Goal: Task Accomplishment & Management: Use online tool/utility

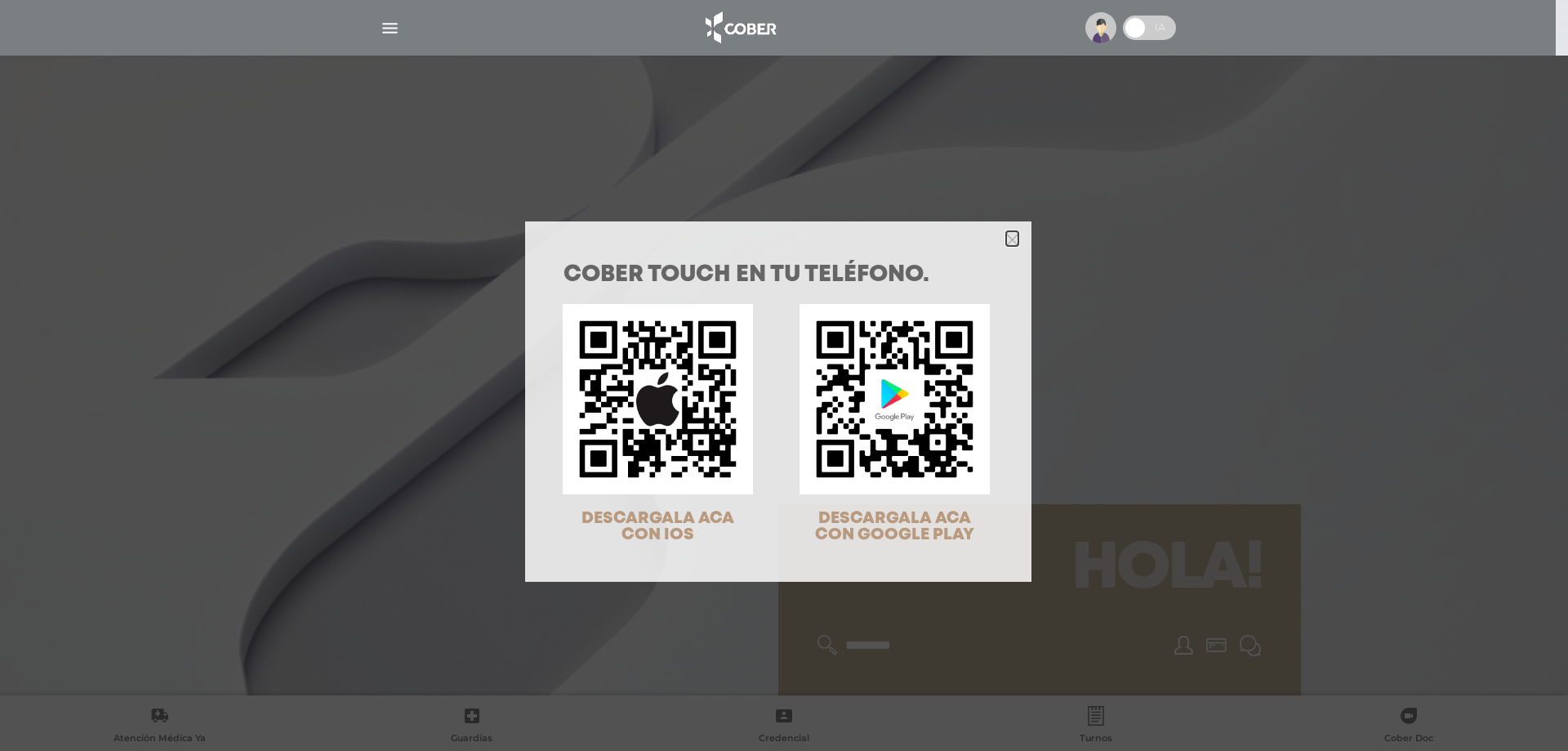
click at [1007, 232] on icon "Close" at bounding box center [1012, 239] width 12 height 18
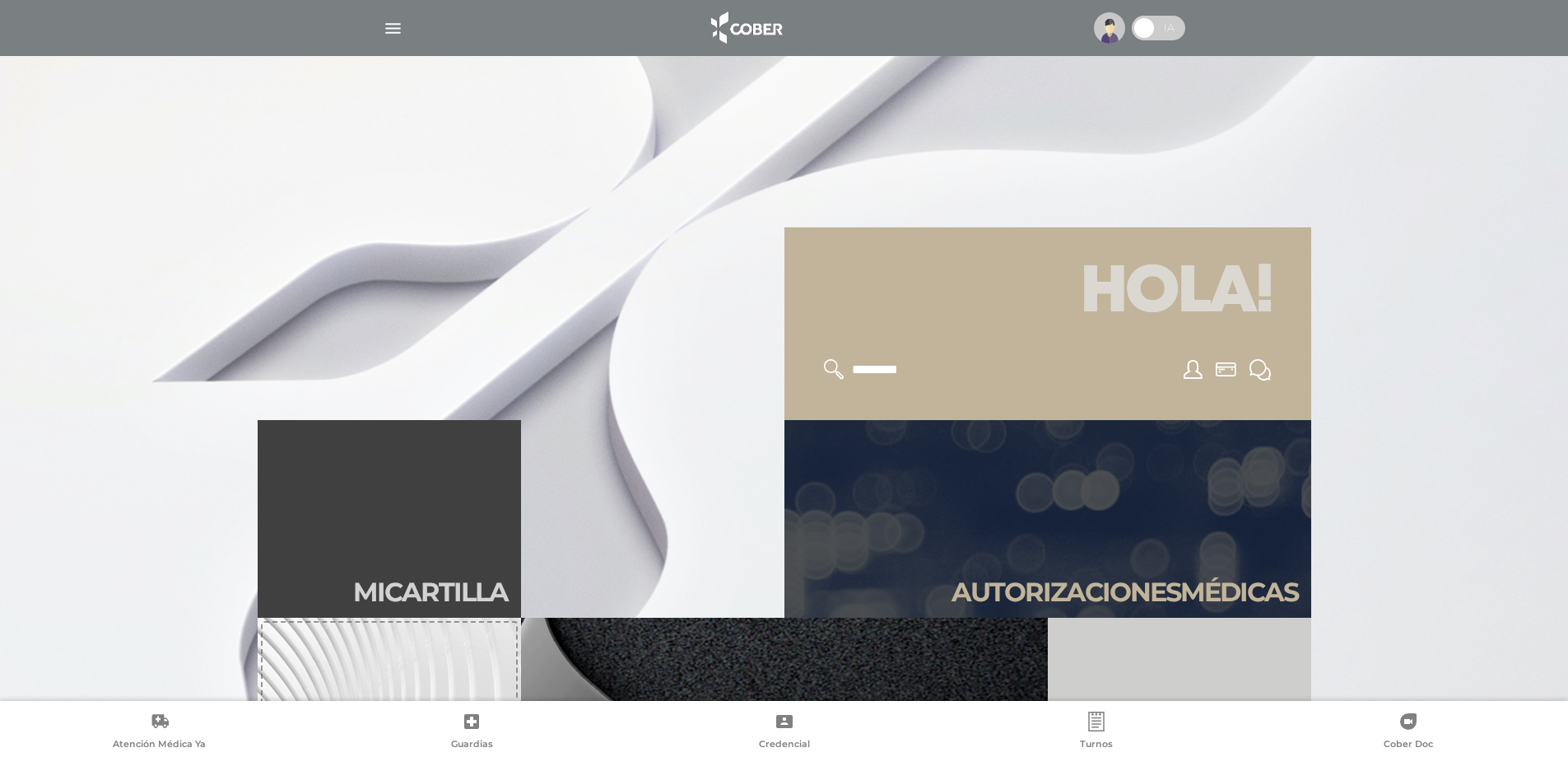
scroll to position [658, 0]
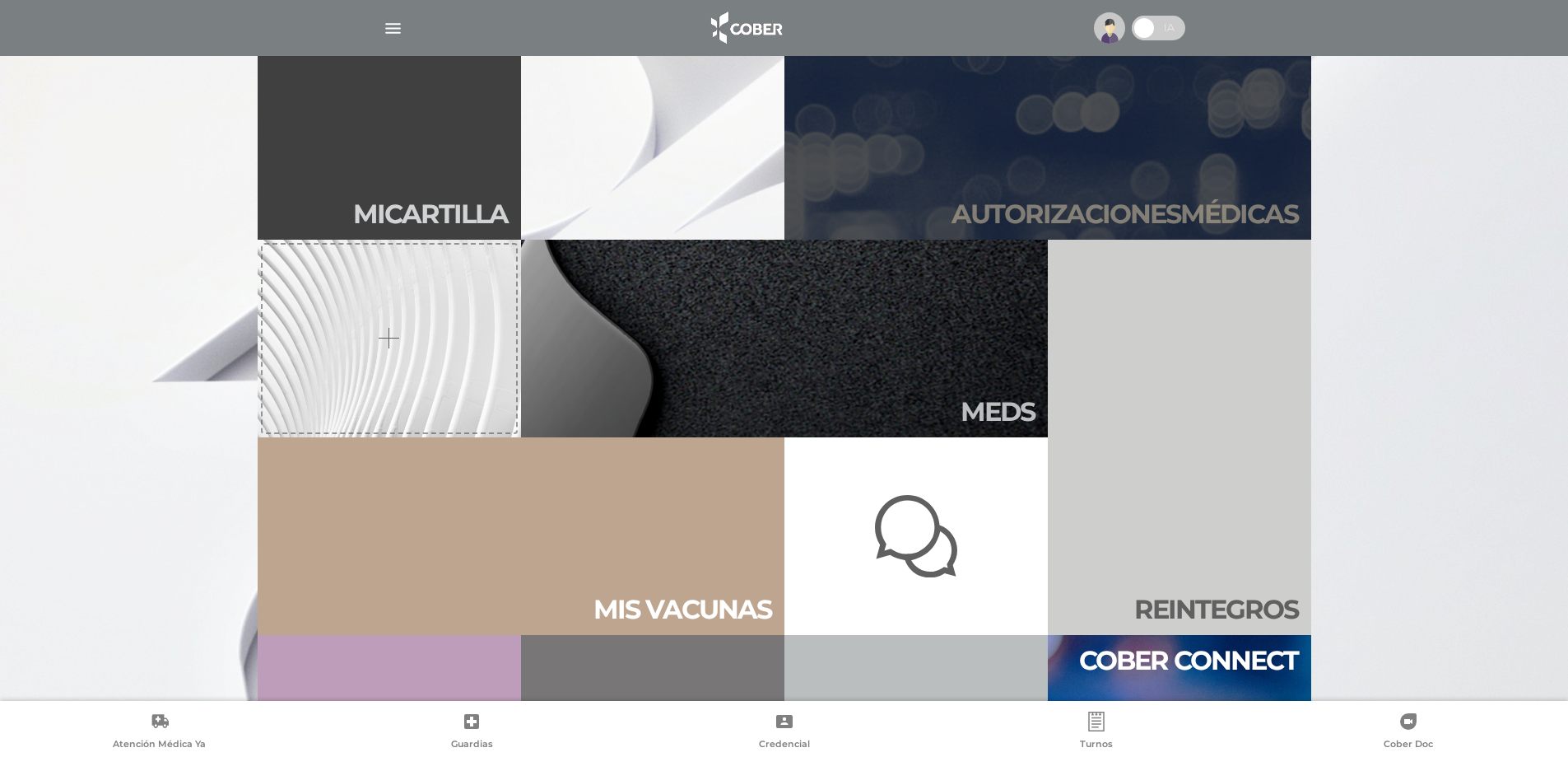
click at [1149, 210] on h2 "Autori zaciones médicas" at bounding box center [1124, 213] width 347 height 31
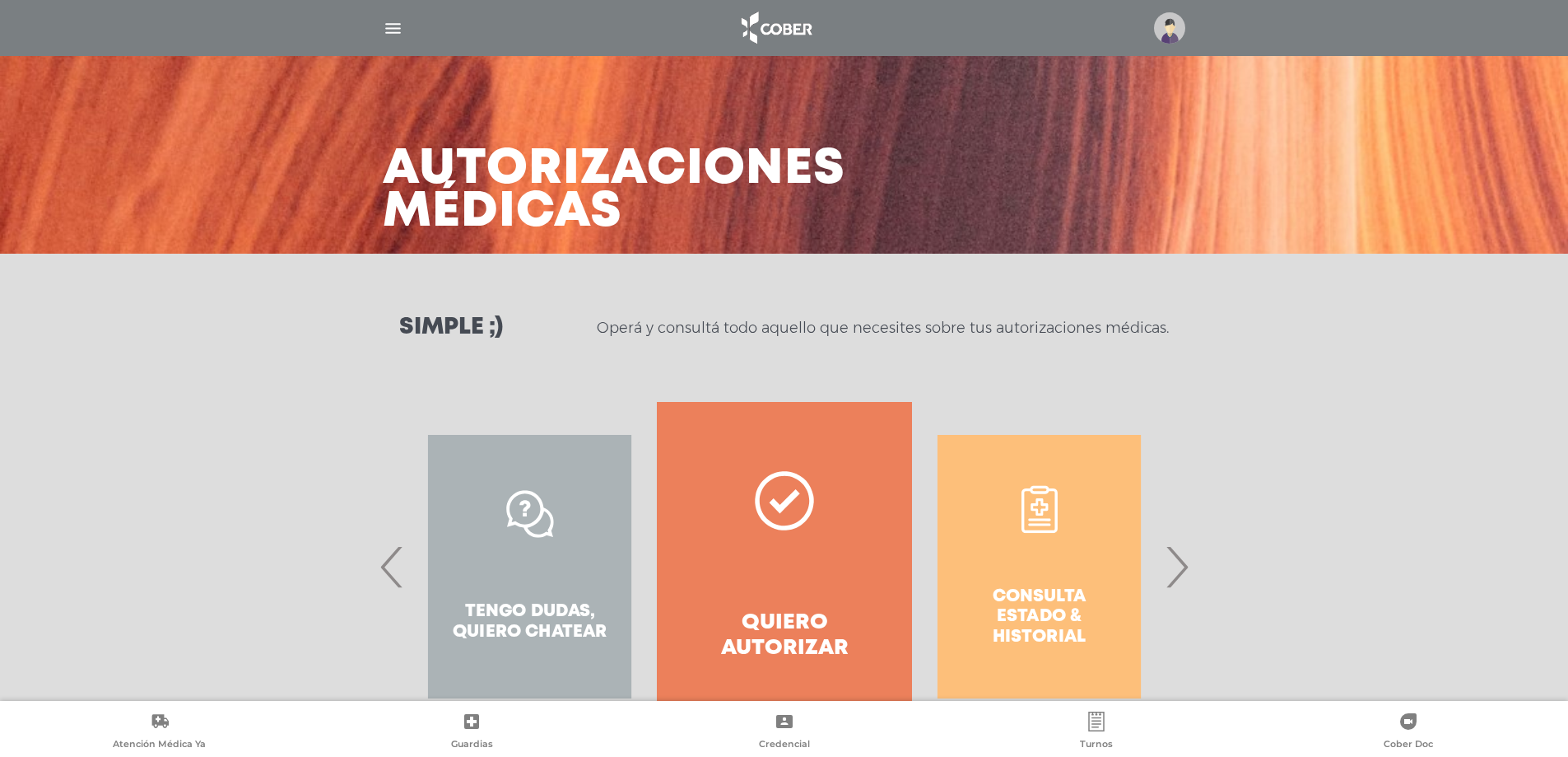
click at [1174, 561] on span "›" at bounding box center [1176, 566] width 32 height 89
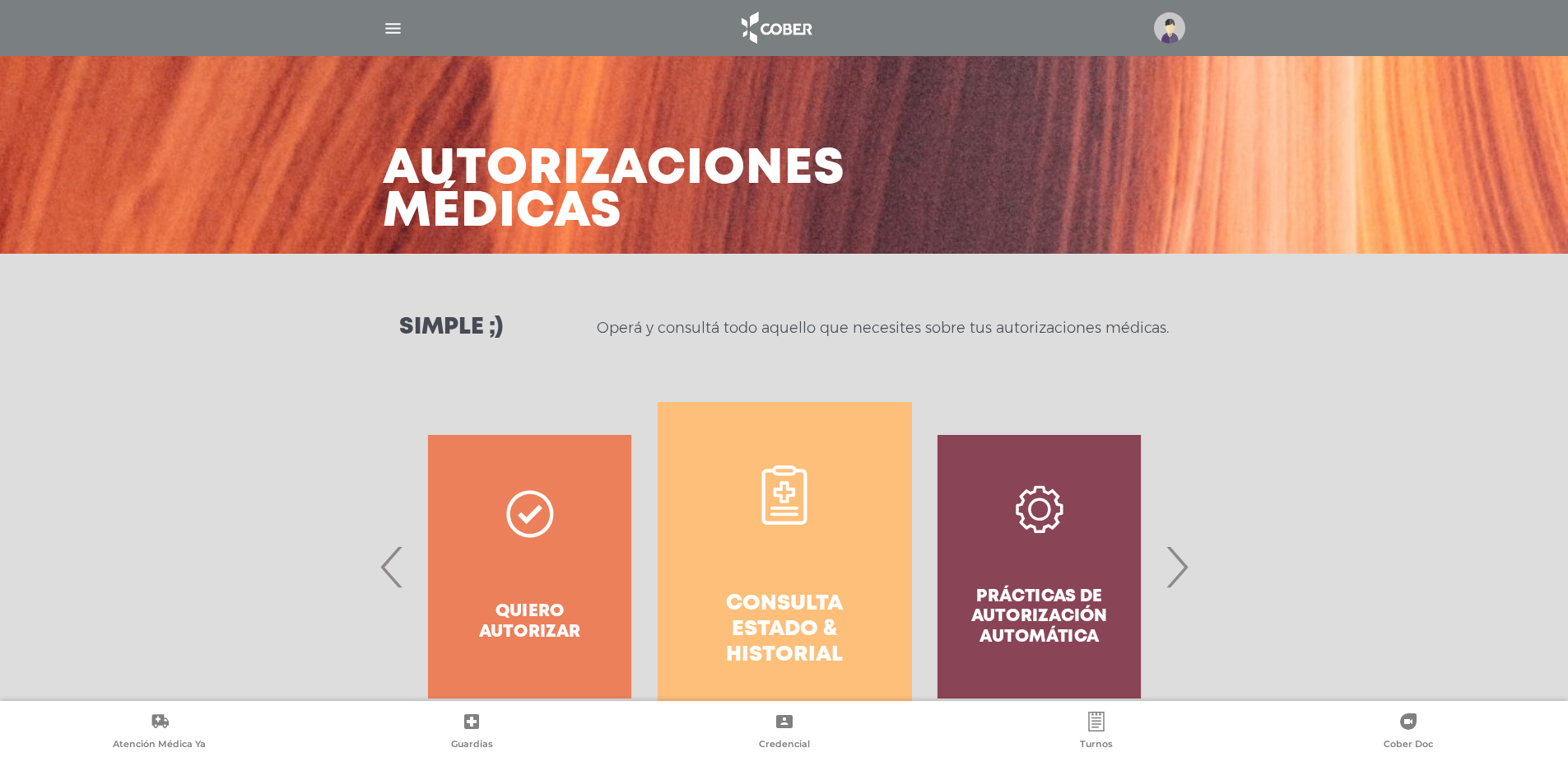
click at [754, 605] on h4 "Consulta estado & historial" at bounding box center [785, 629] width 195 height 78
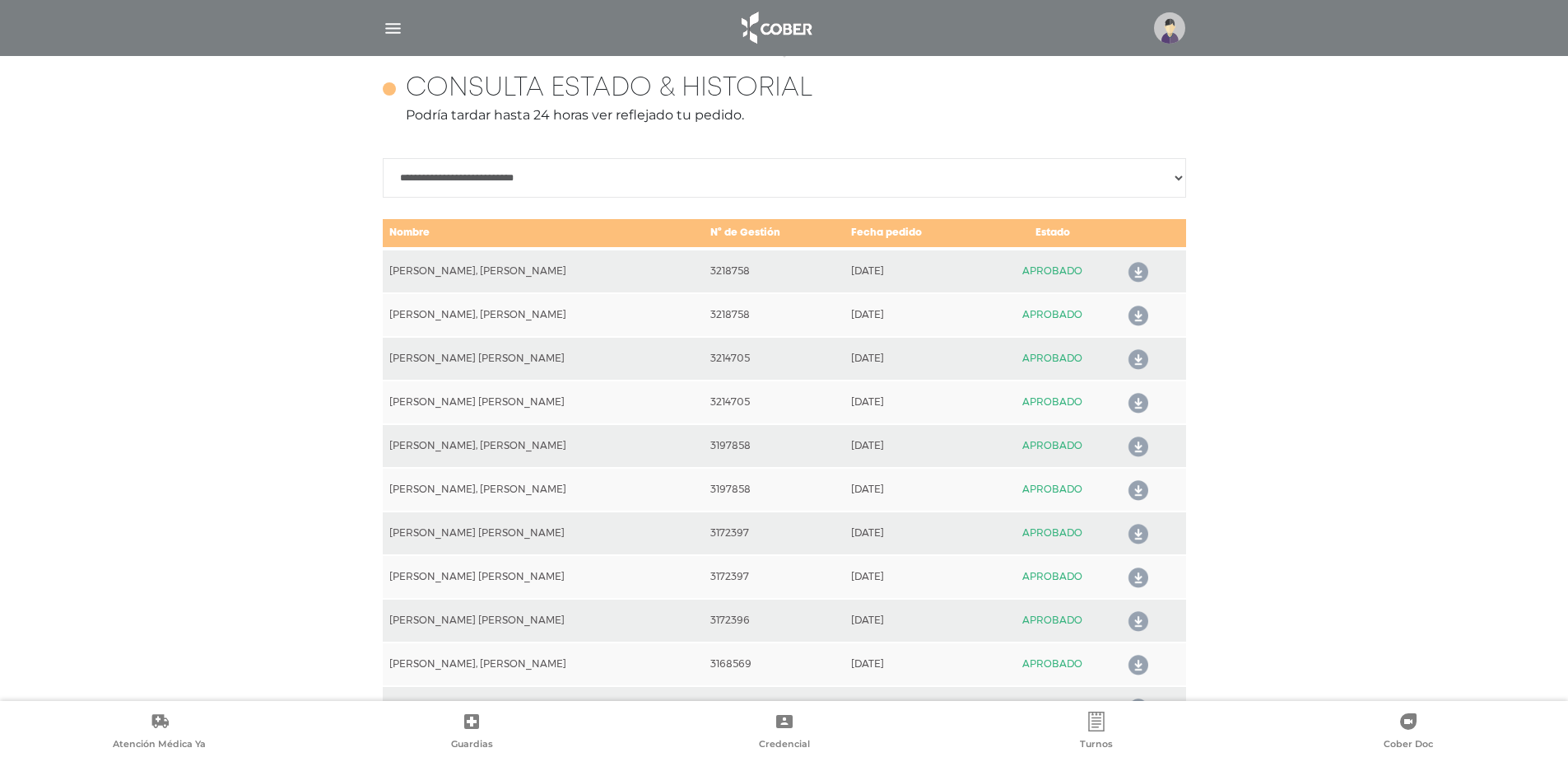
scroll to position [731, 0]
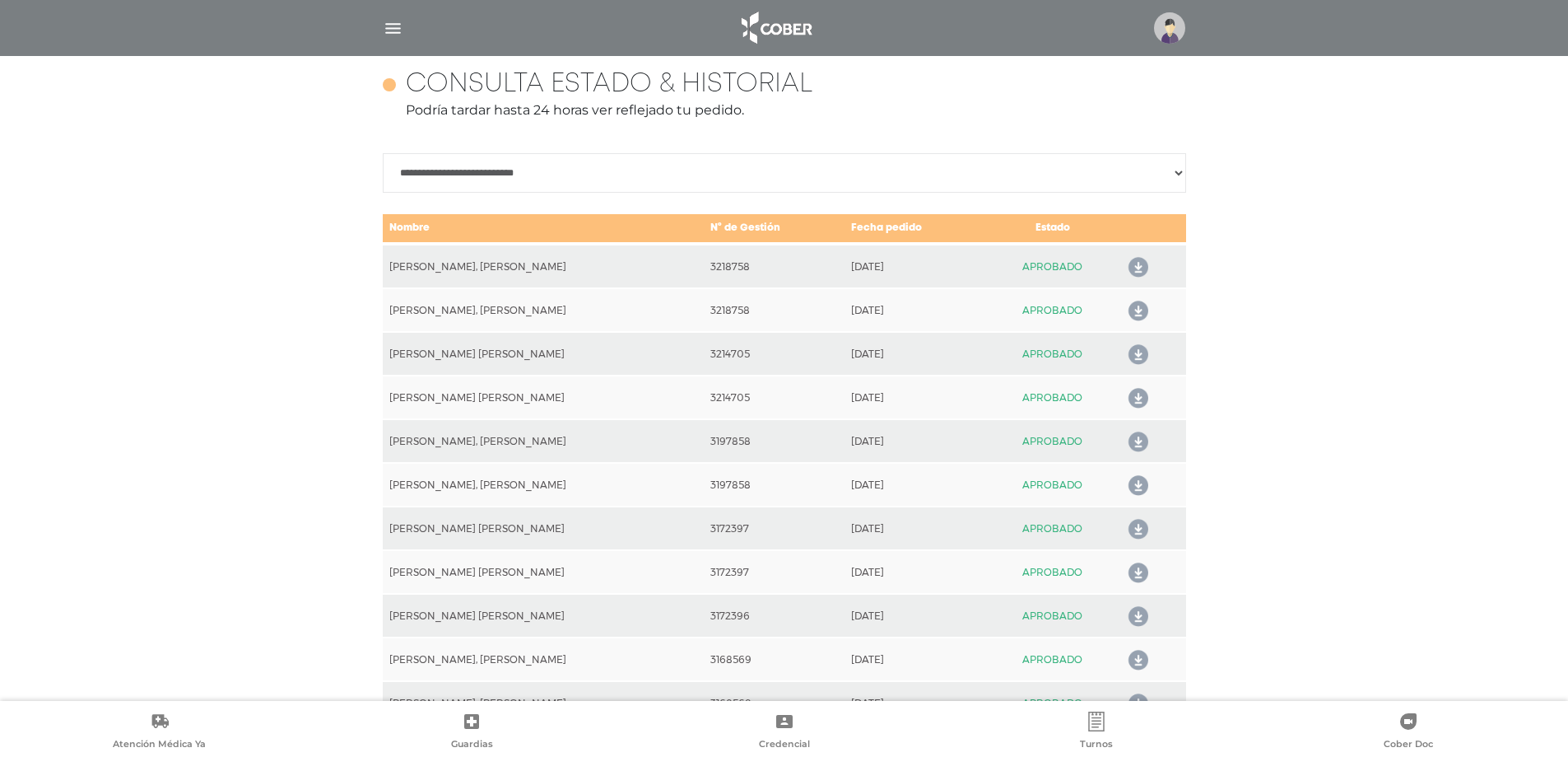
click at [1134, 262] on icon at bounding box center [1135, 267] width 27 height 27
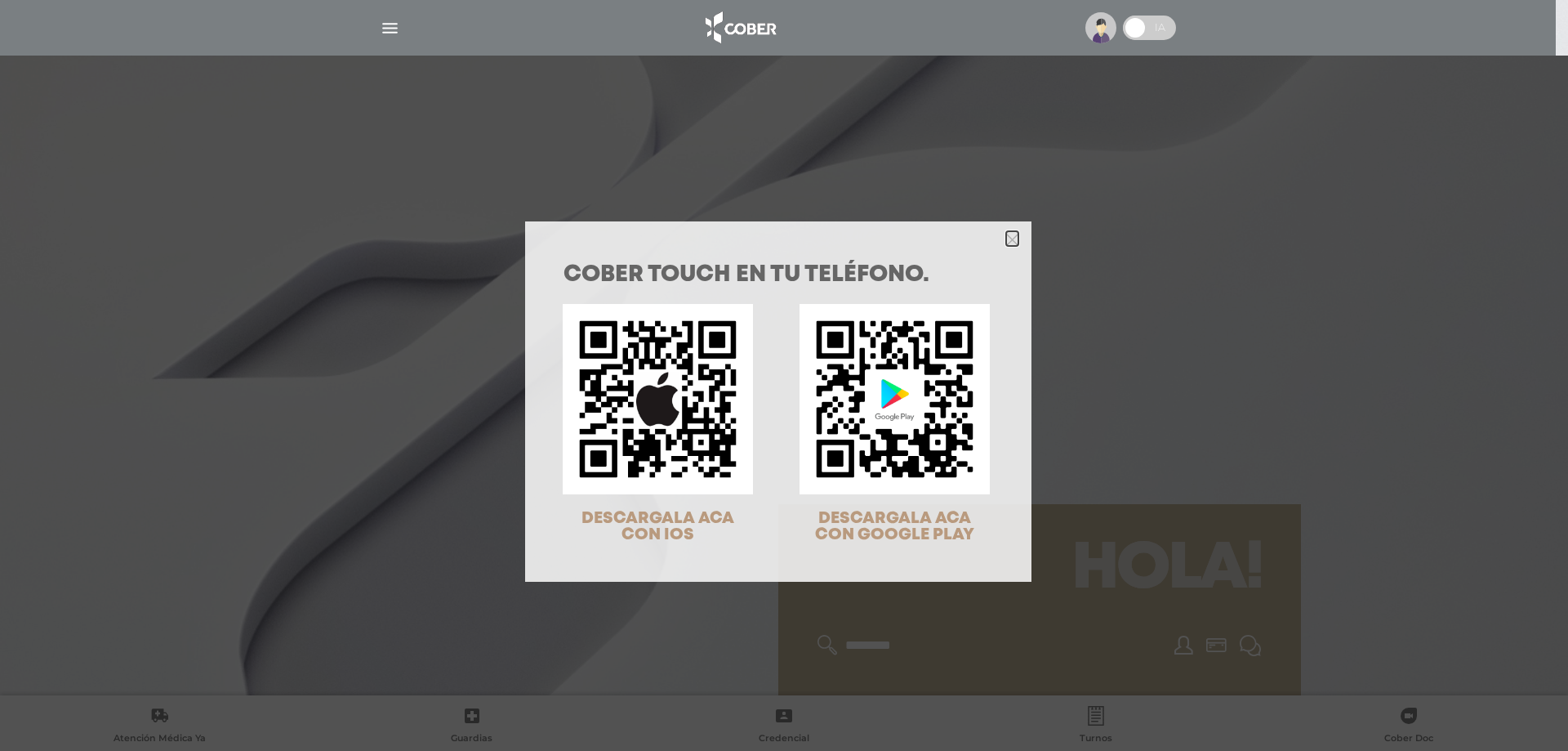
click at [1006, 234] on icon "Close" at bounding box center [1012, 240] width 12 height 12
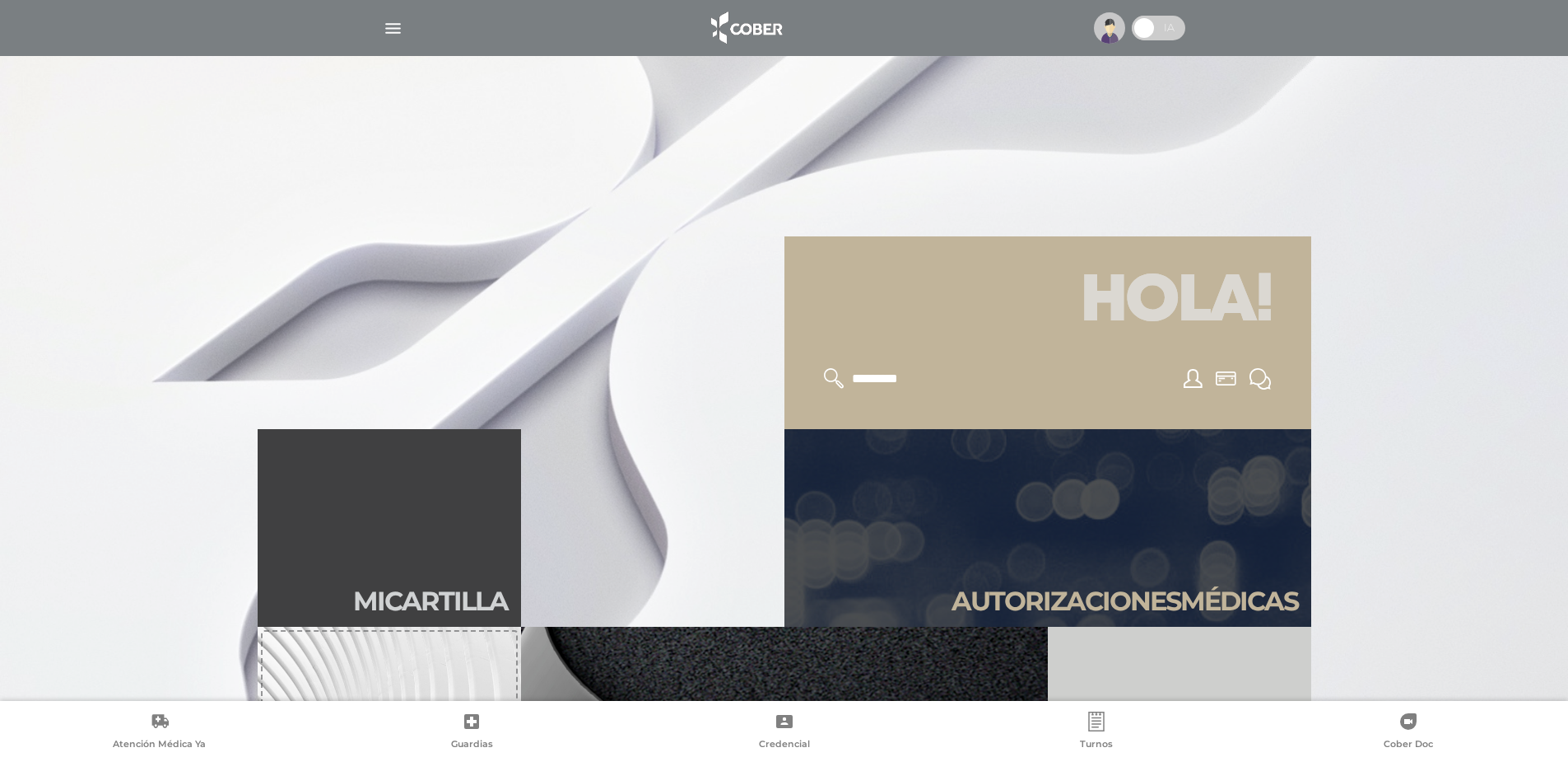
scroll to position [412, 0]
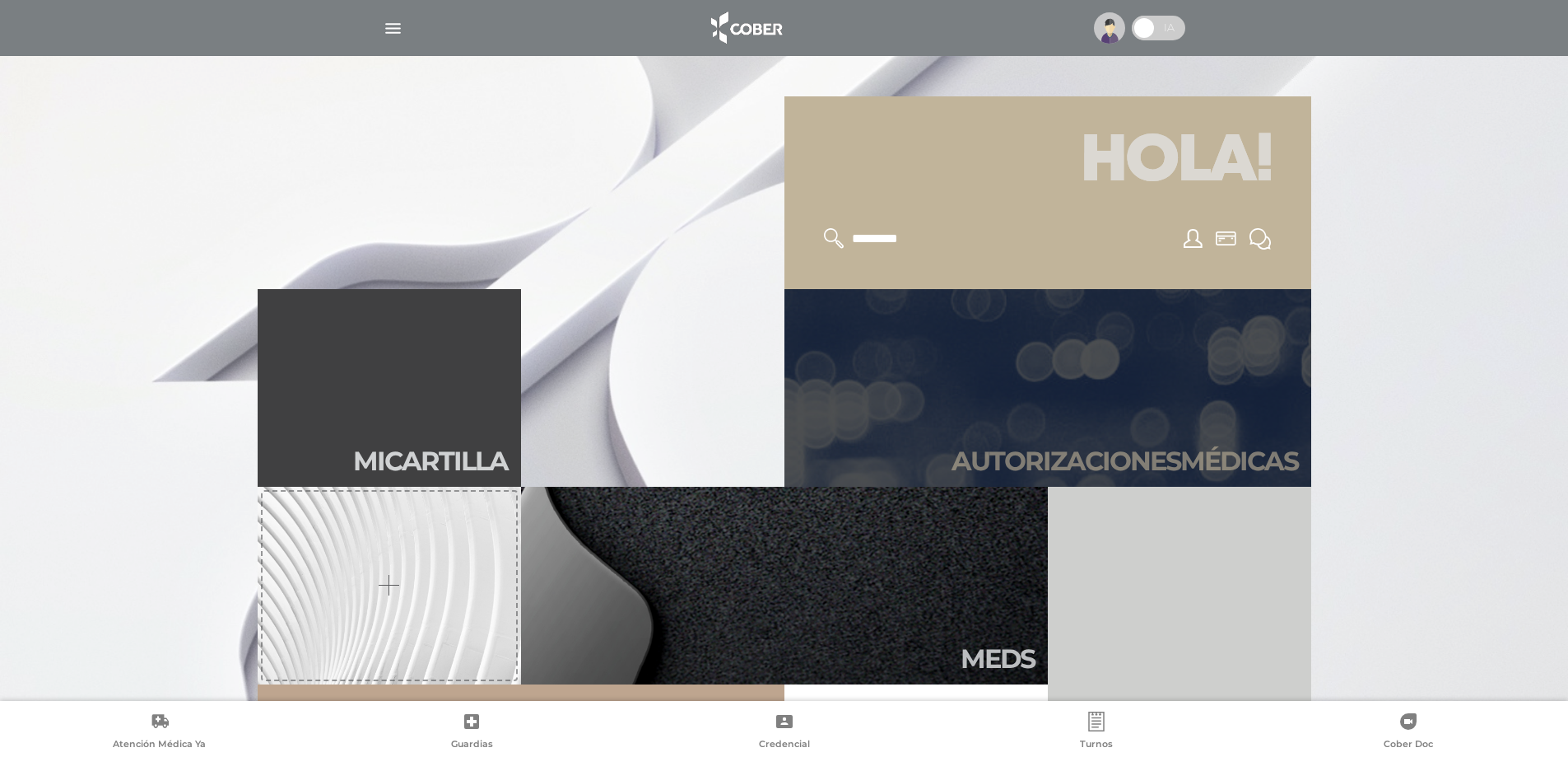
click at [1189, 458] on h2 "Autori zaciones médicas" at bounding box center [1124, 460] width 347 height 31
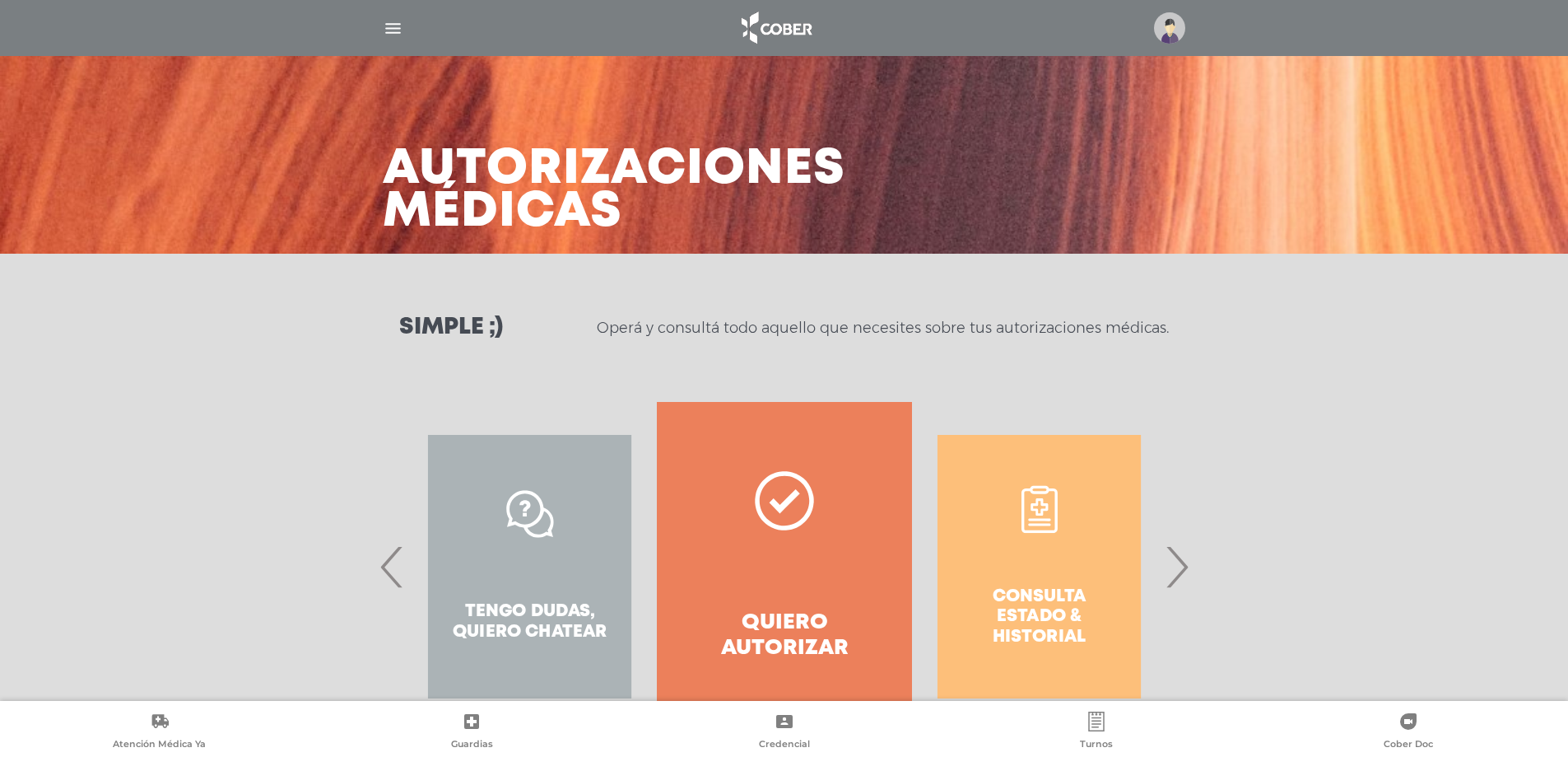
click at [1180, 566] on span "›" at bounding box center [1176, 566] width 32 height 89
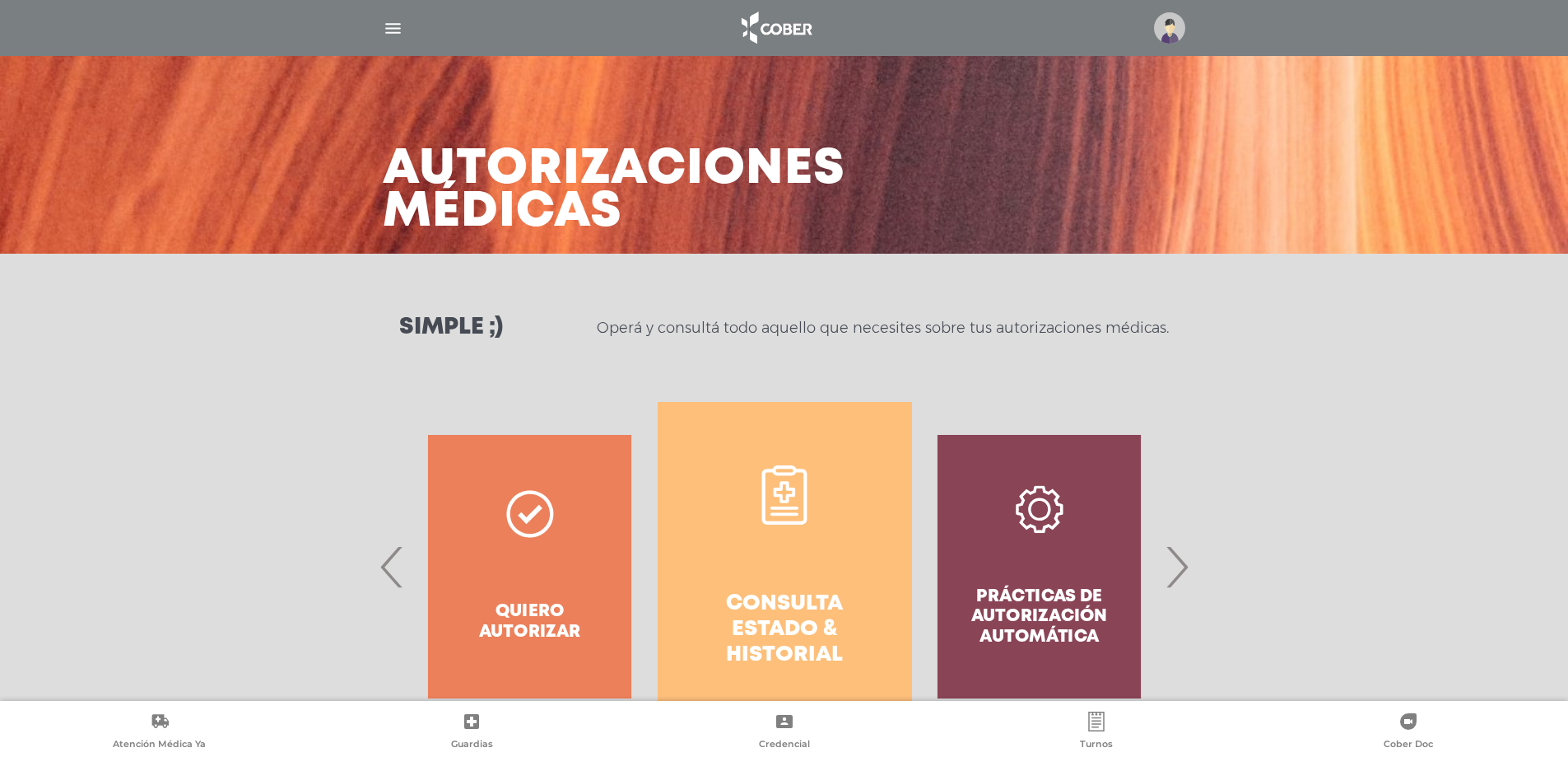
click at [782, 612] on h4 "Consulta estado & historial" at bounding box center [785, 629] width 195 height 78
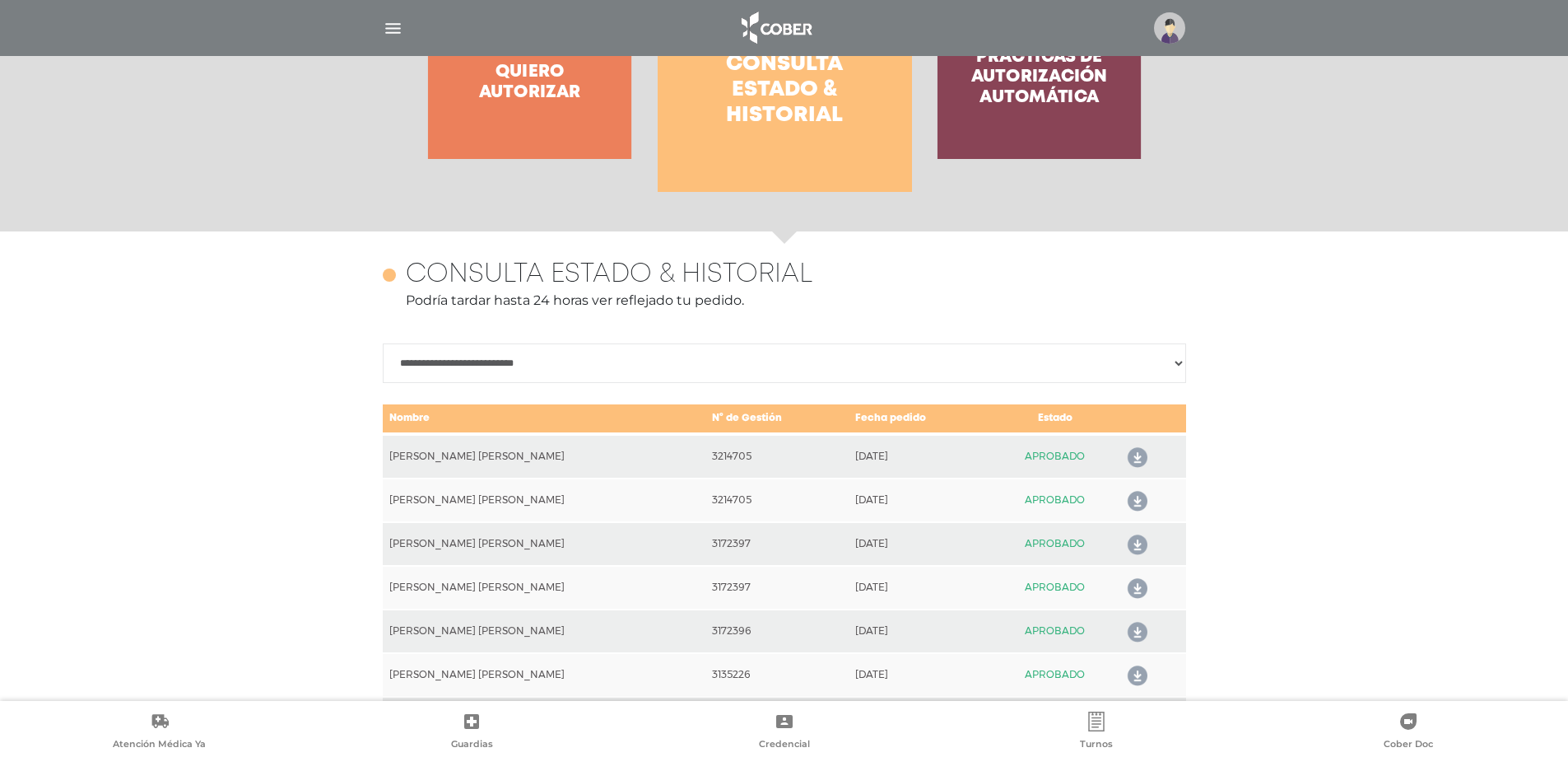
scroll to position [731, 0]
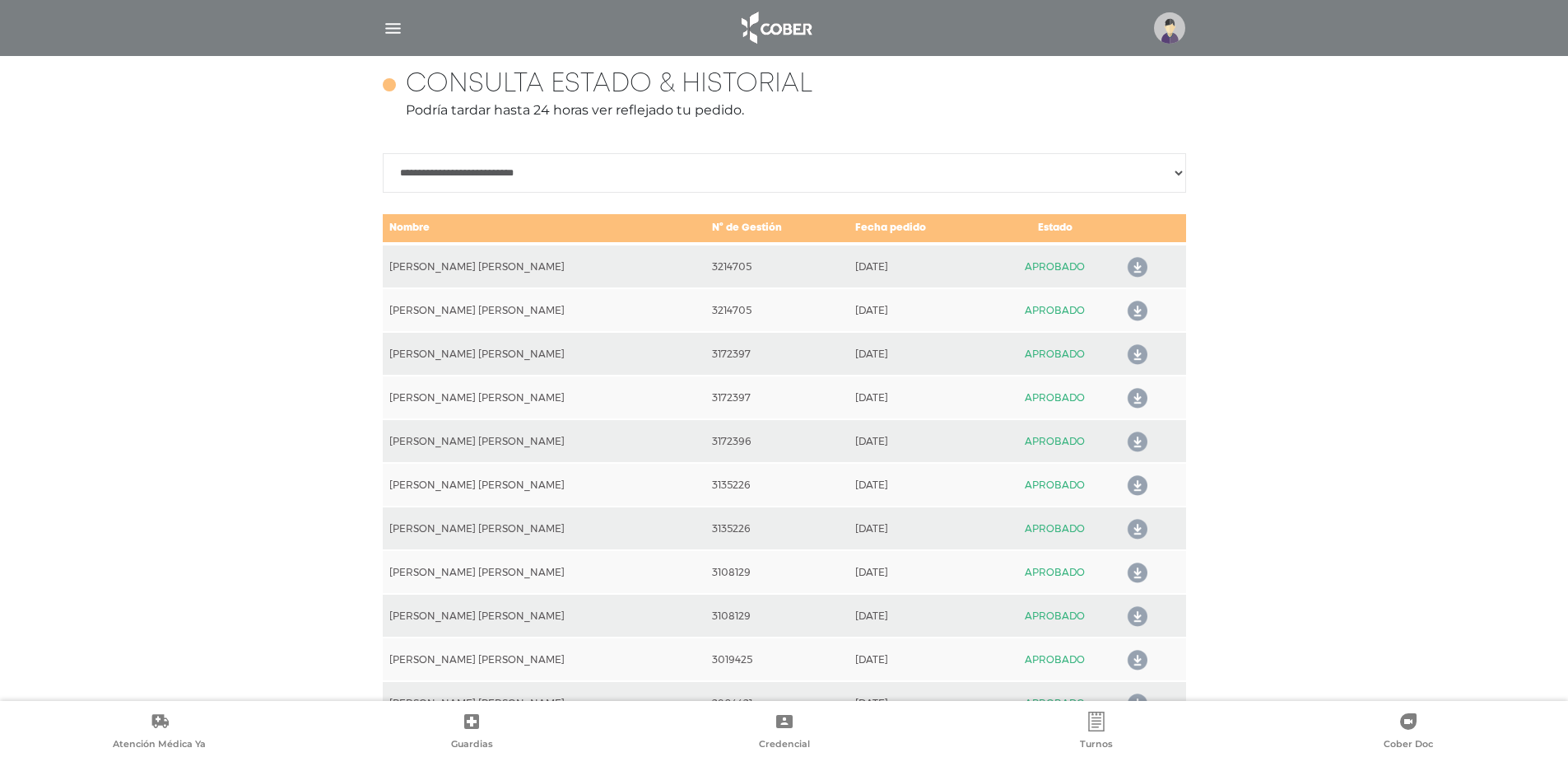
click at [1177, 169] on select "**********" at bounding box center [784, 172] width 804 height 39
select select "**********"
click at [383, 170] on select "**********" at bounding box center [784, 172] width 804 height 39
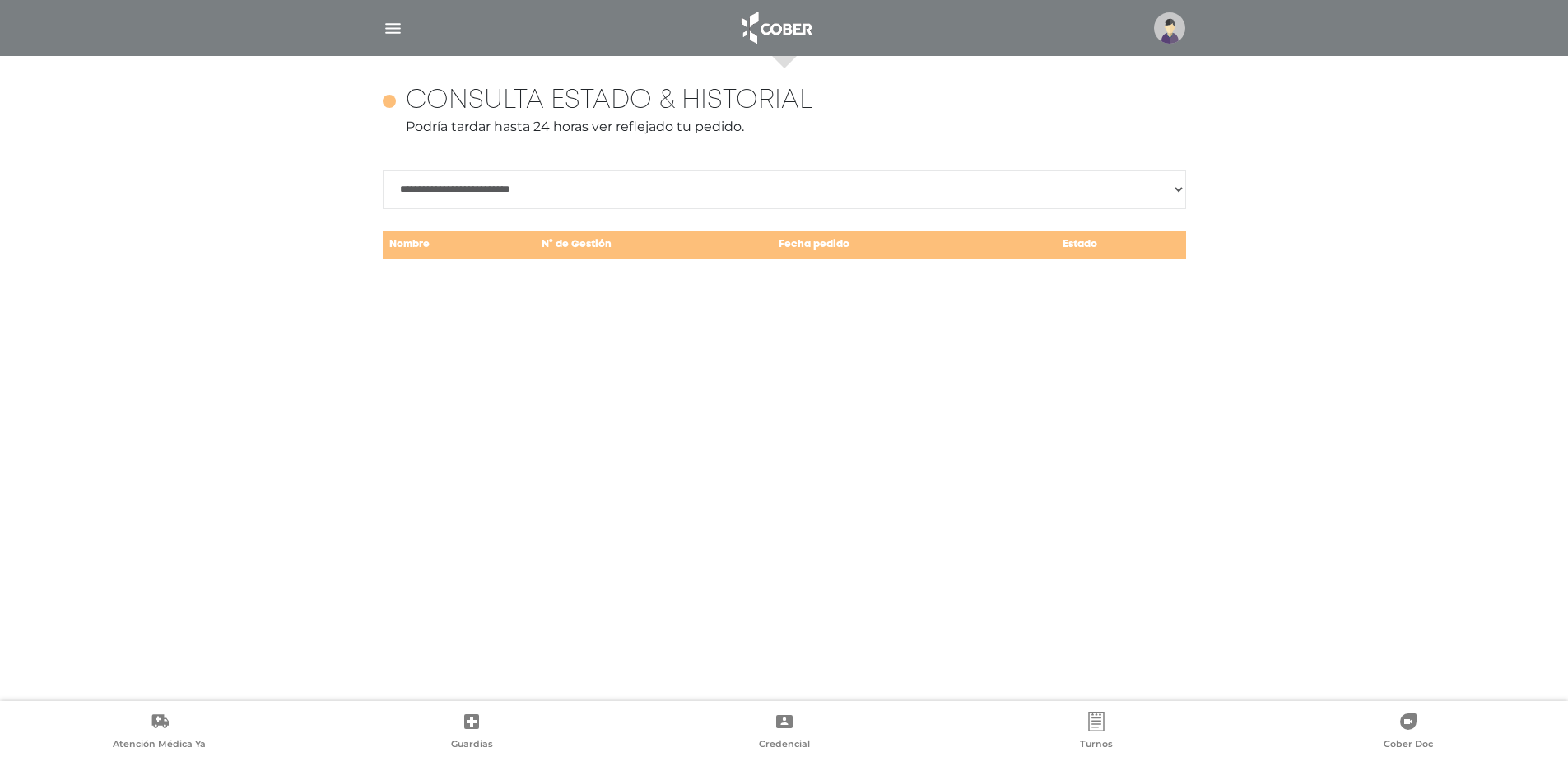
click at [781, 64] on span at bounding box center [784, 69] width 25 height 25
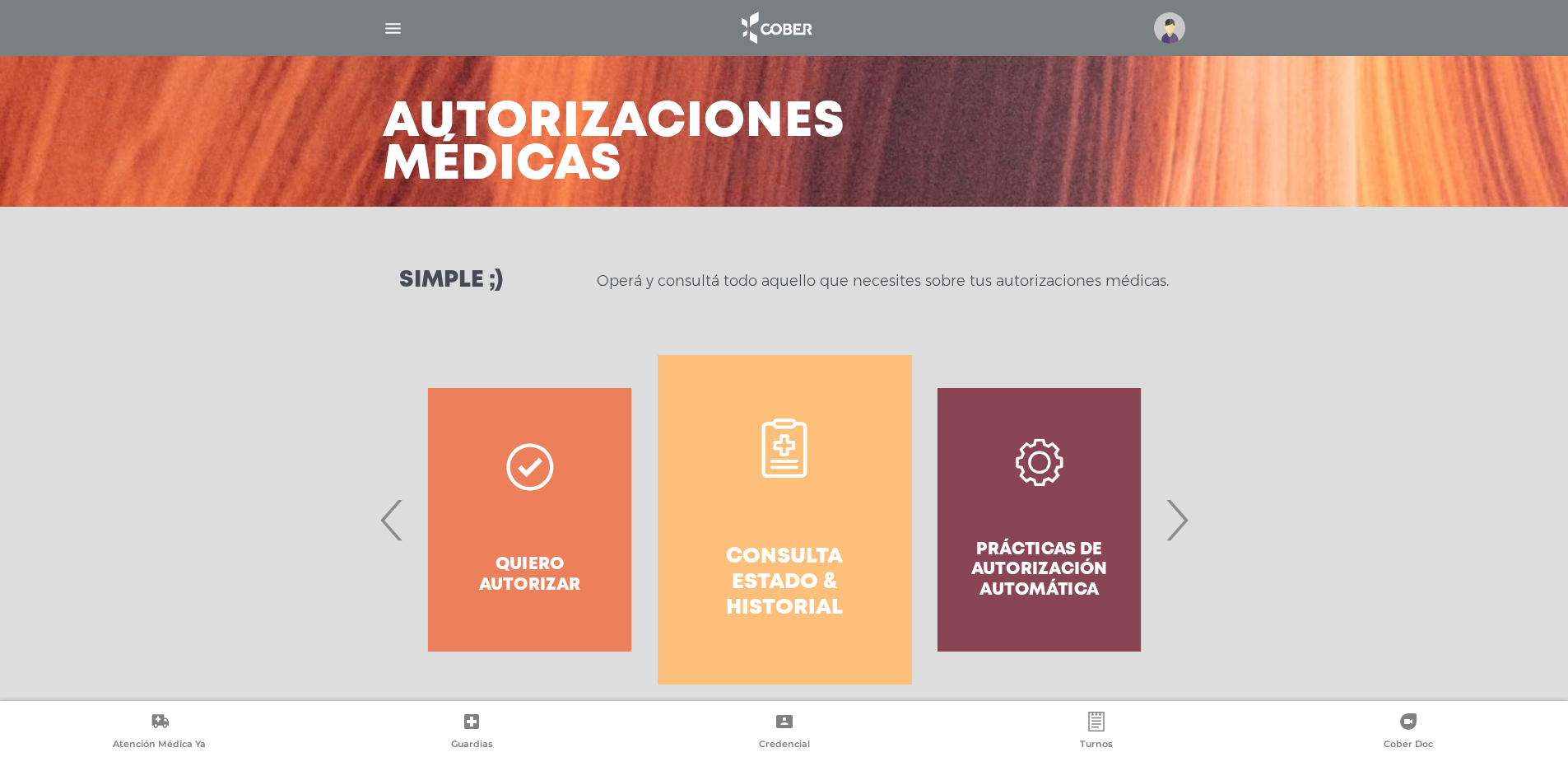
scroll to position [0, 0]
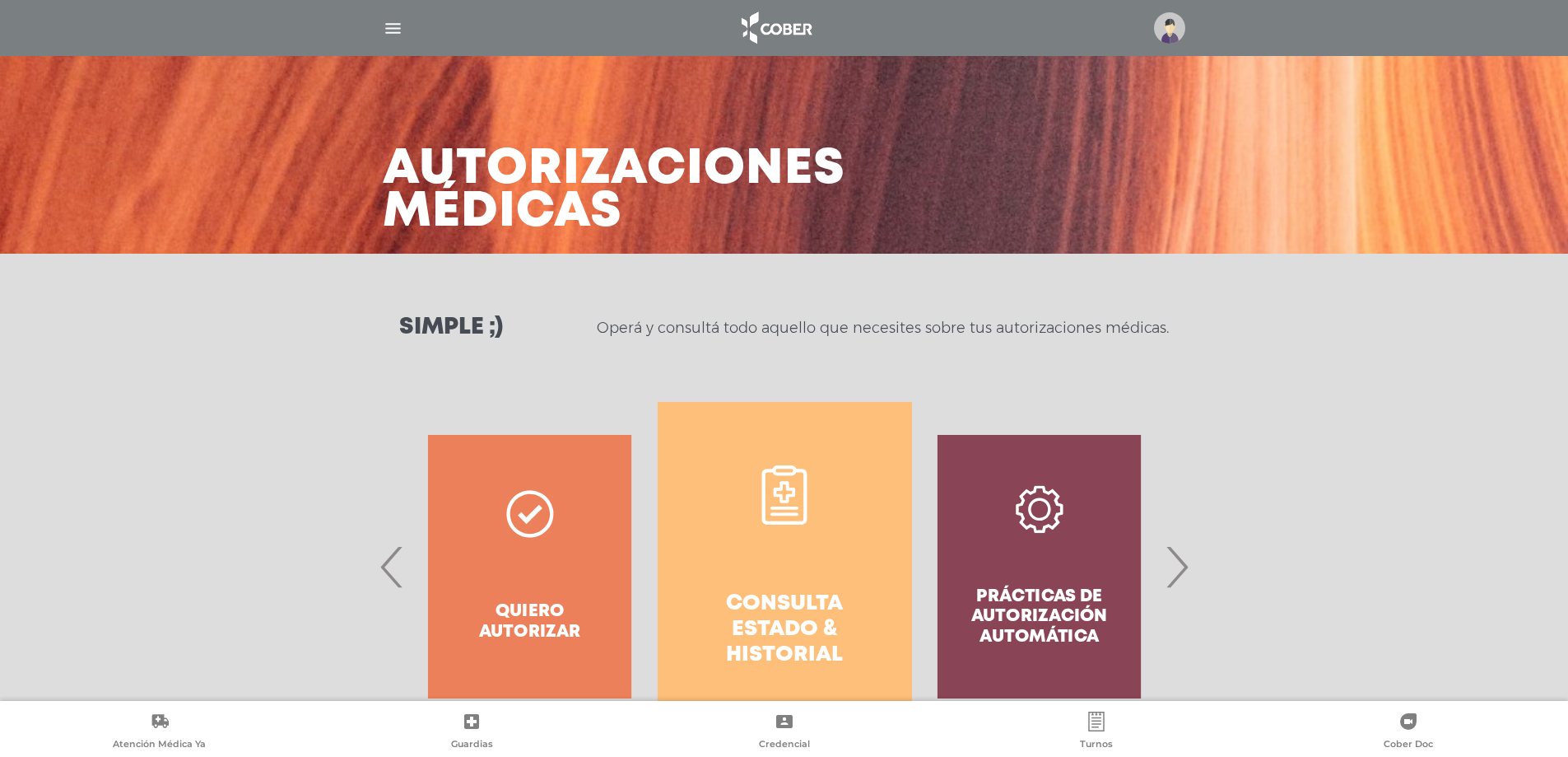
click at [790, 596] on h4 "Consulta estado & historial" at bounding box center [785, 629] width 195 height 78
click at [767, 558] on link "Consulta estado & historial" at bounding box center [784, 566] width 254 height 329
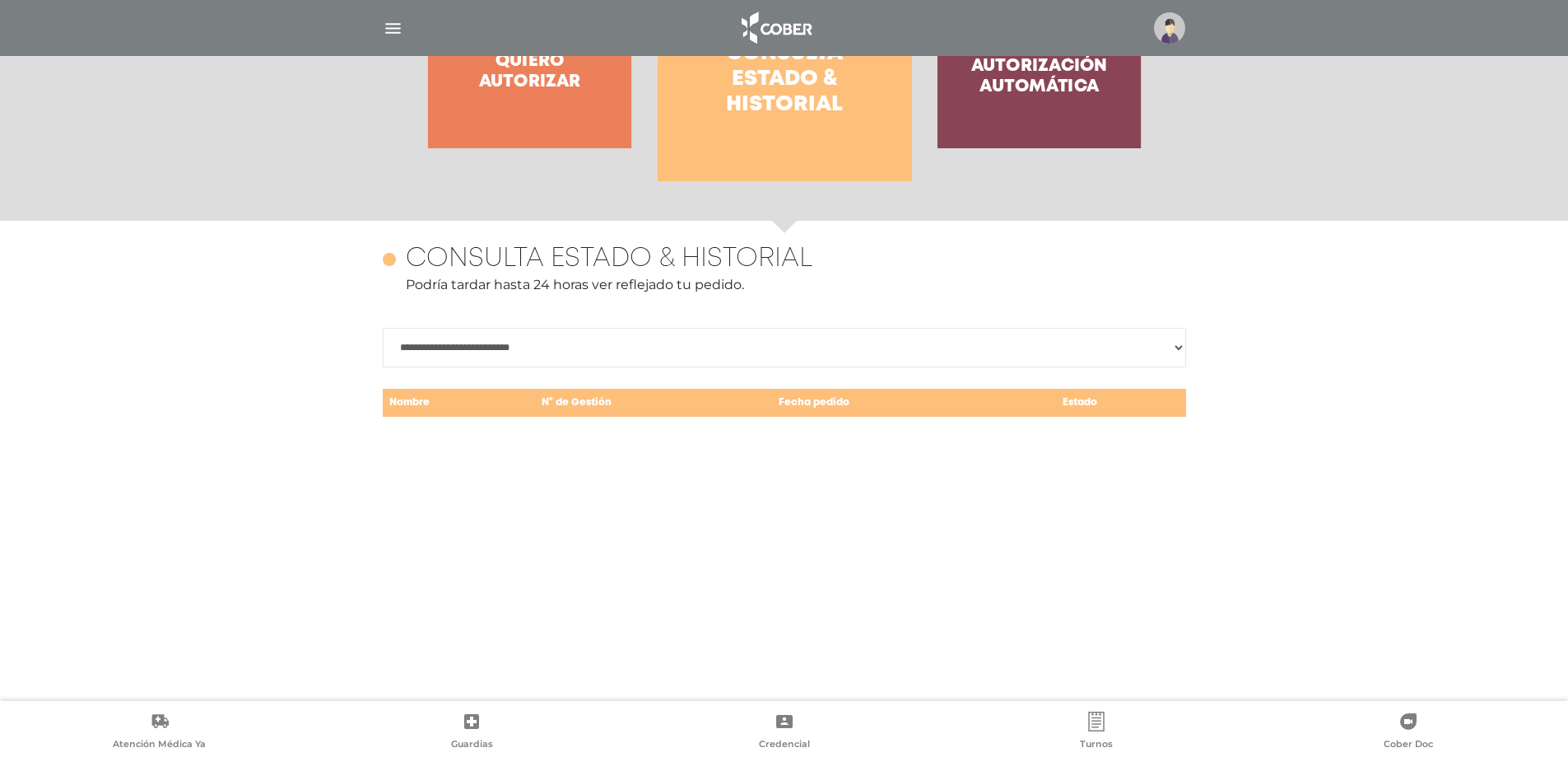
click at [767, 558] on div "**********" at bounding box center [784, 543] width 843 height 645
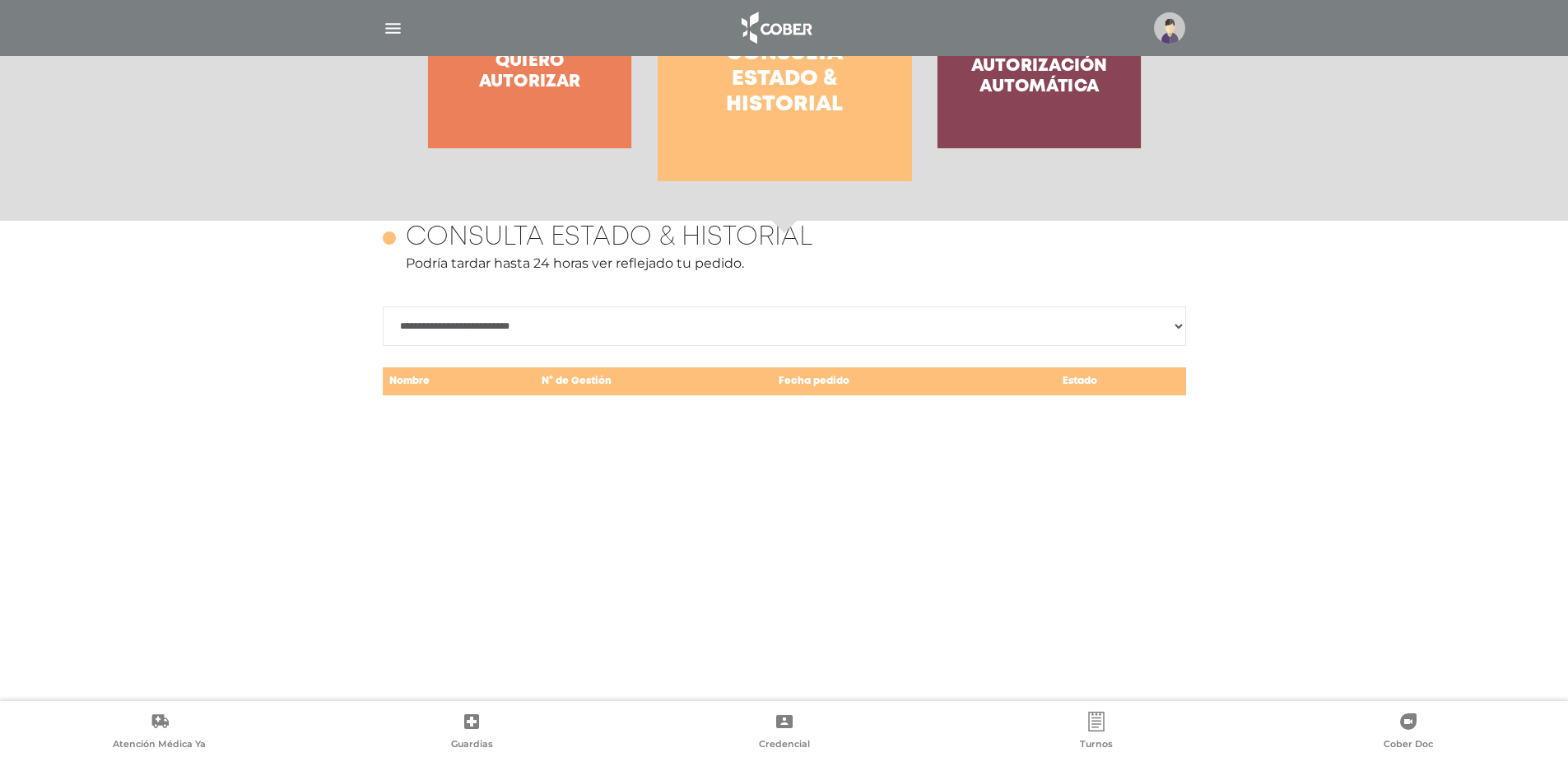
scroll to position [714, 0]
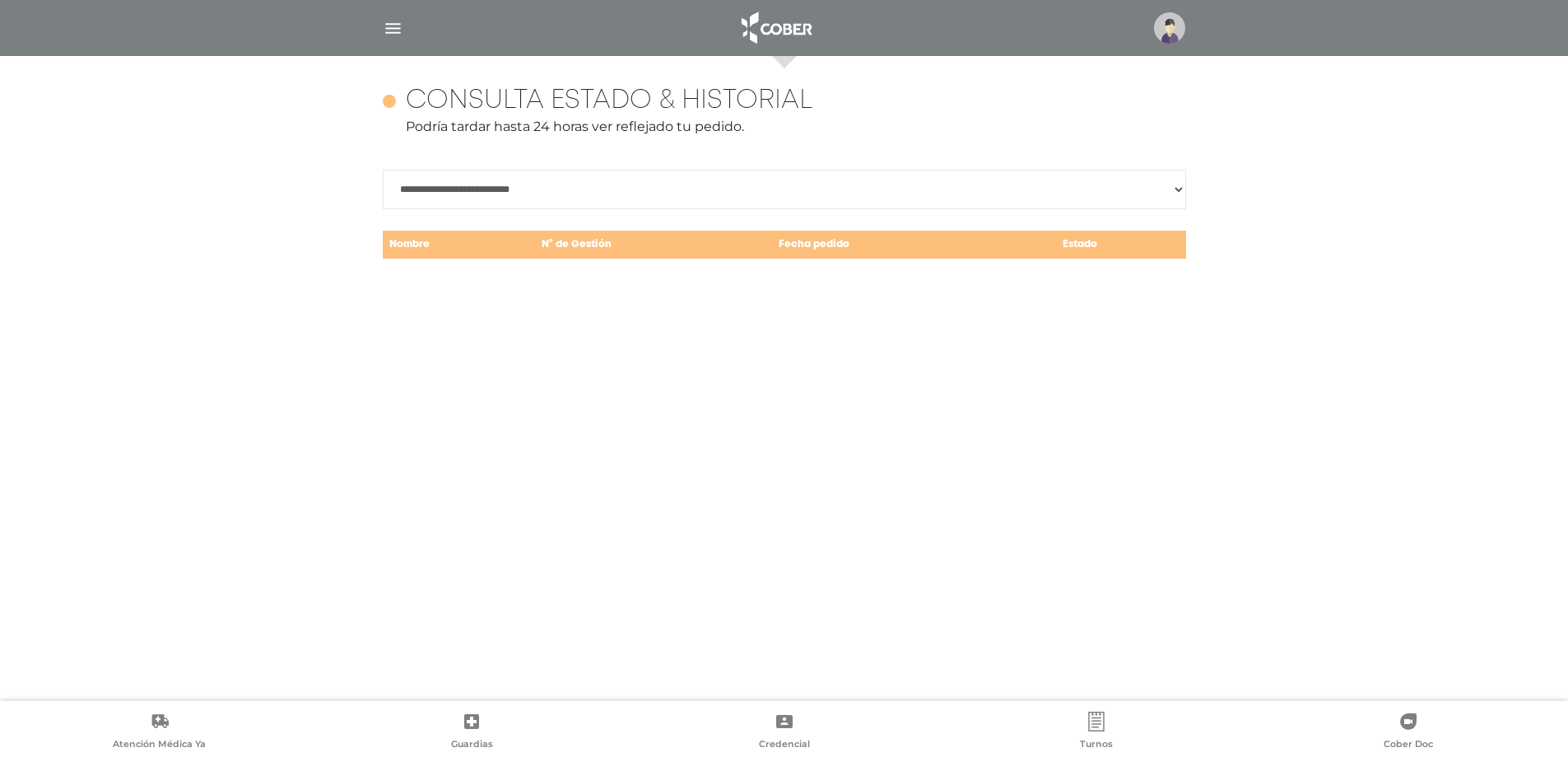
click at [1170, 28] on img at bounding box center [1169, 28] width 31 height 31
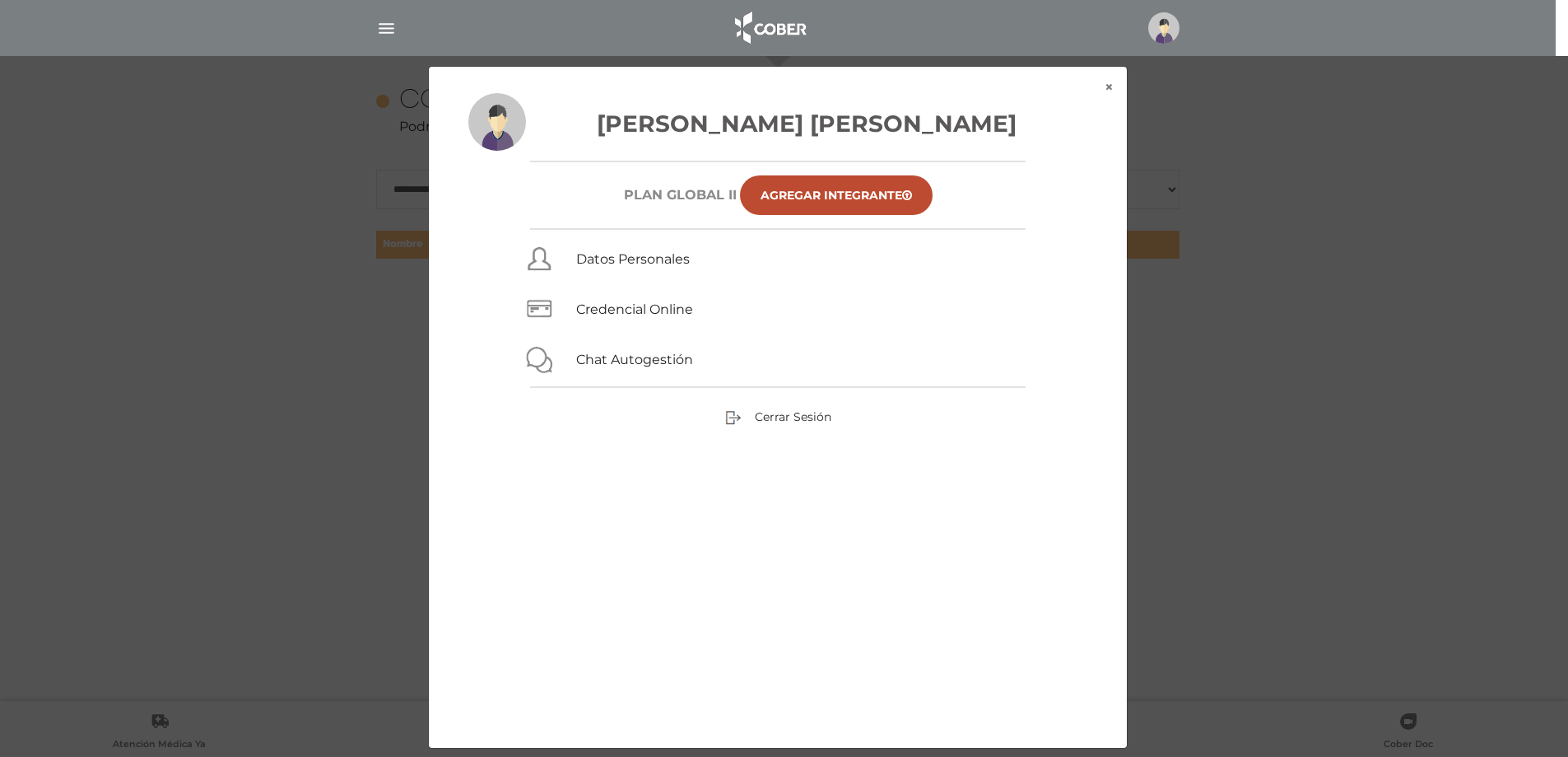
click at [747, 20] on img at bounding box center [769, 28] width 86 height 39
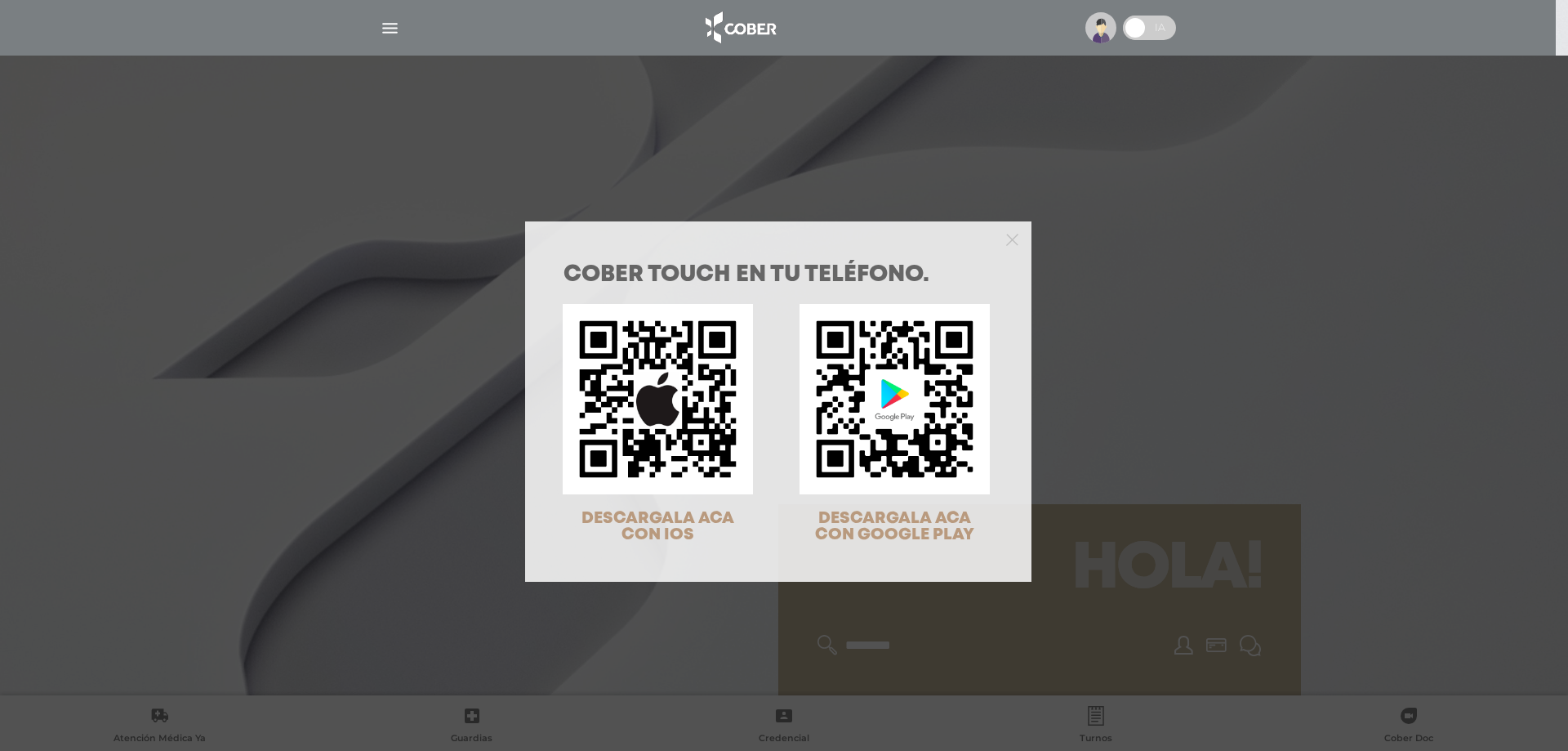
click at [382, 22] on div "COBER TOUCH en tu teléfono. DESCARGALA ACA CON IOS DESCARGALA ACA CON GOOGLE PL…" at bounding box center [784, 376] width 1568 height 751
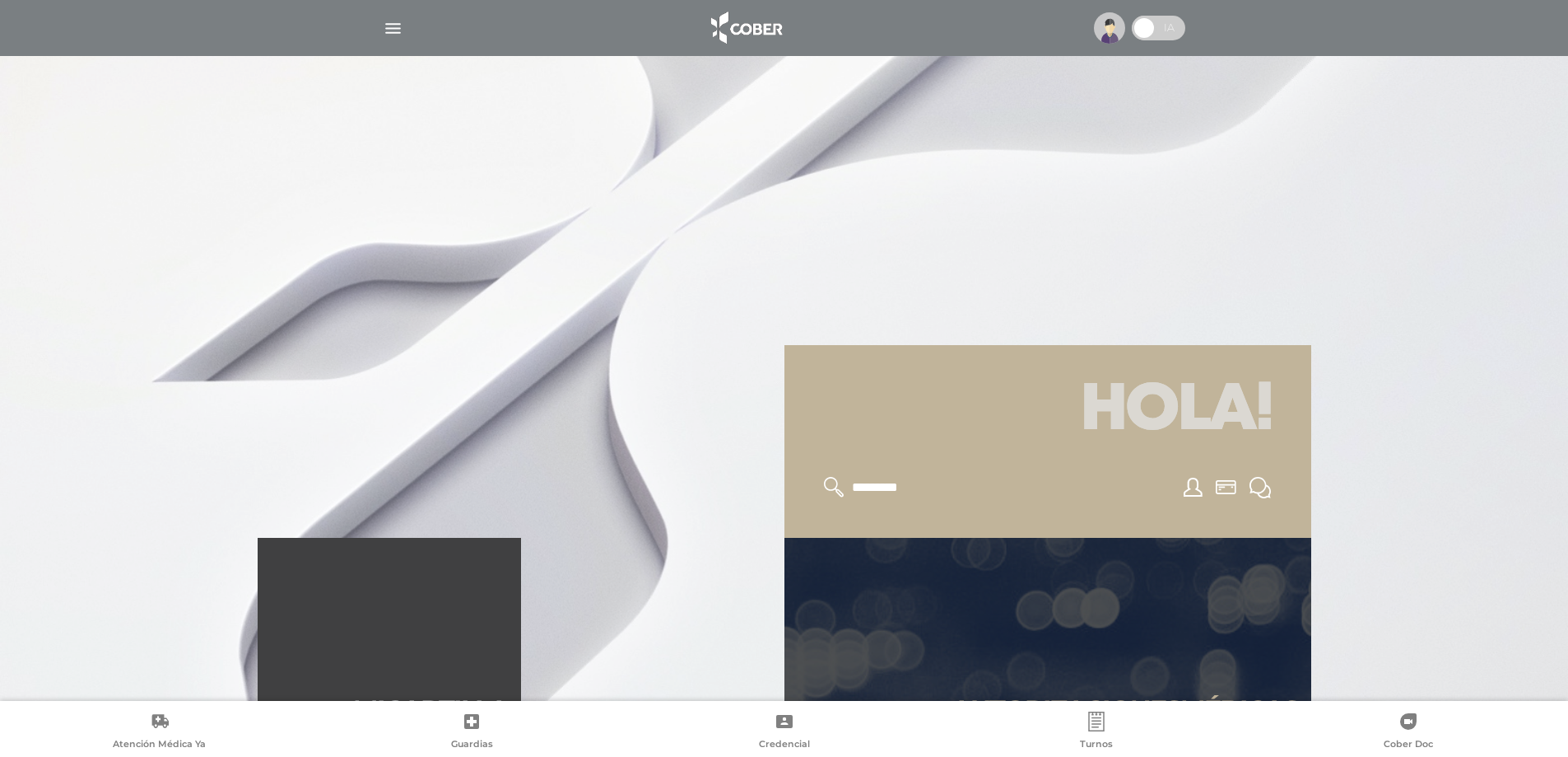
scroll to position [329, 0]
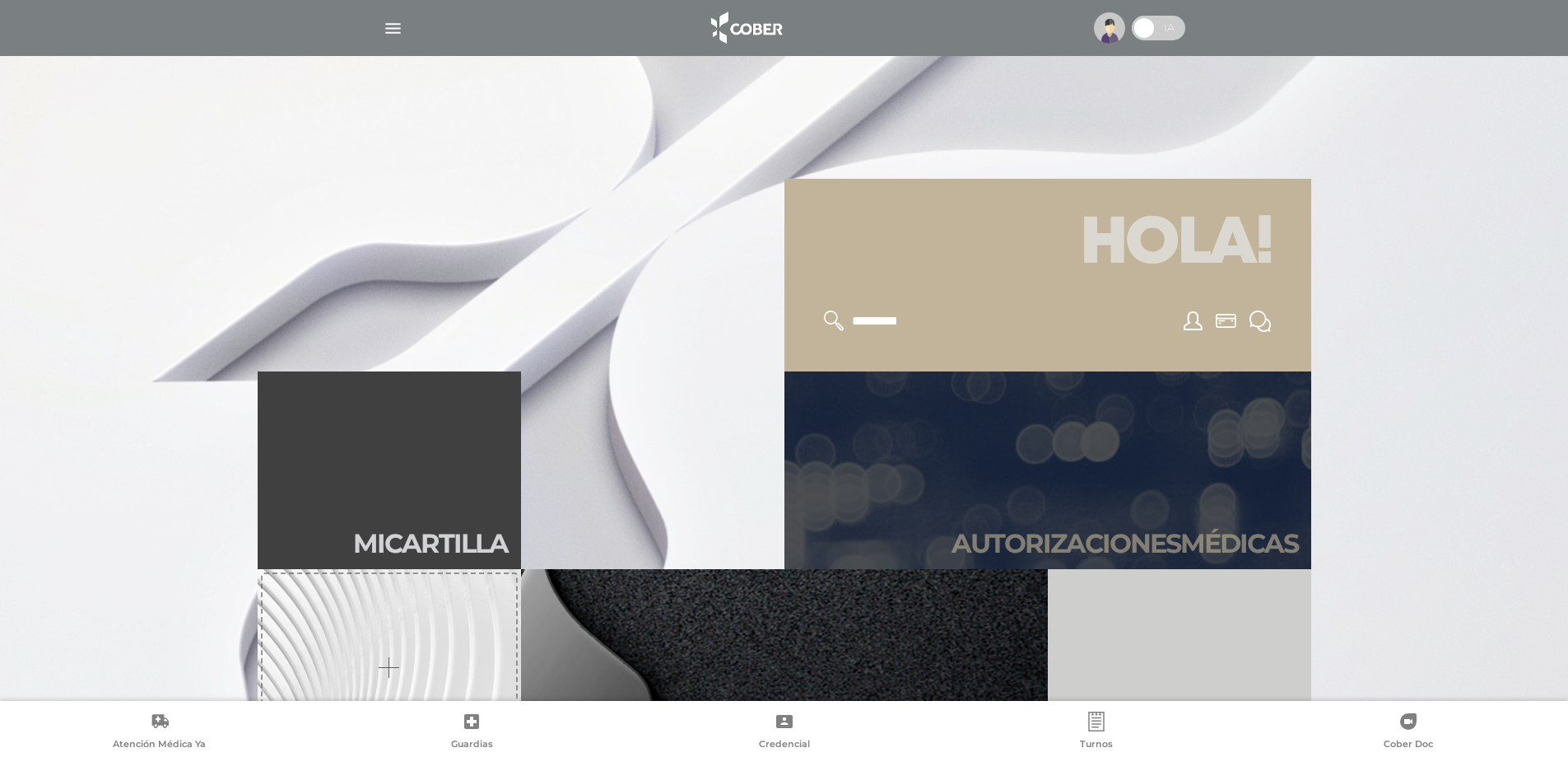
click at [1230, 550] on h2 "Autori zaciones médicas" at bounding box center [1124, 543] width 347 height 31
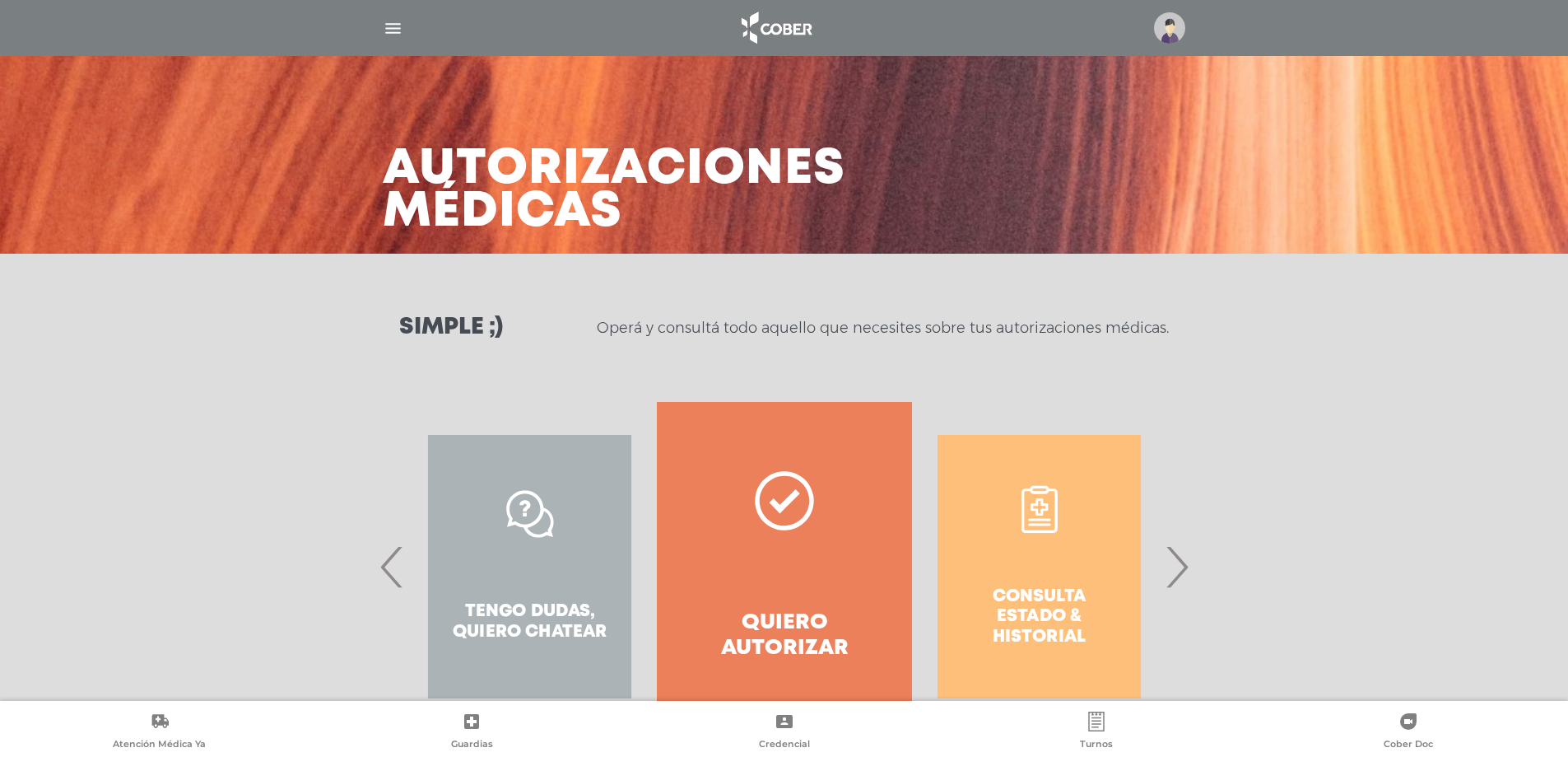
click at [1175, 552] on span "›" at bounding box center [1176, 566] width 32 height 89
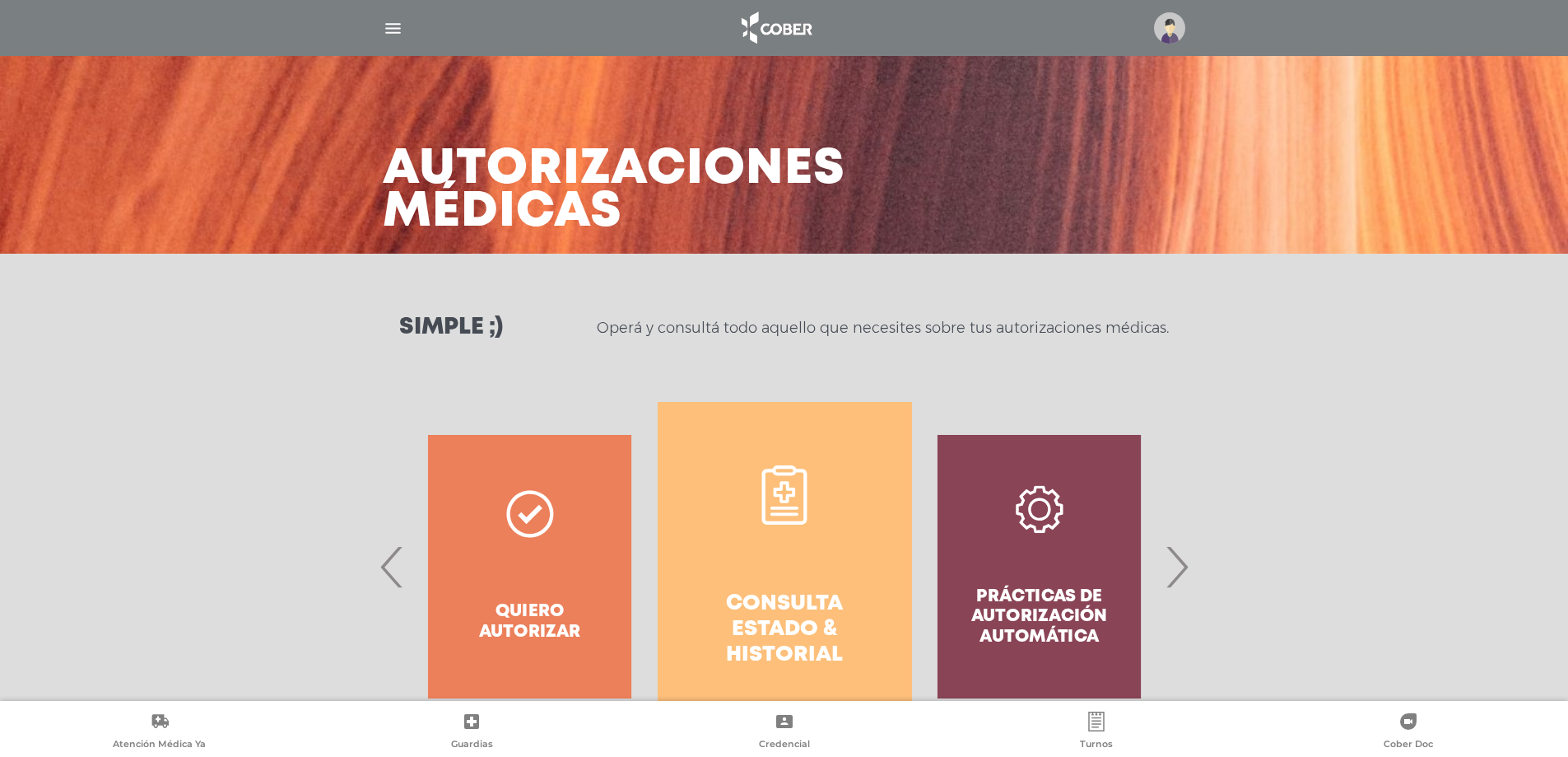
click at [737, 597] on h4 "Consulta estado & historial" at bounding box center [785, 629] width 195 height 78
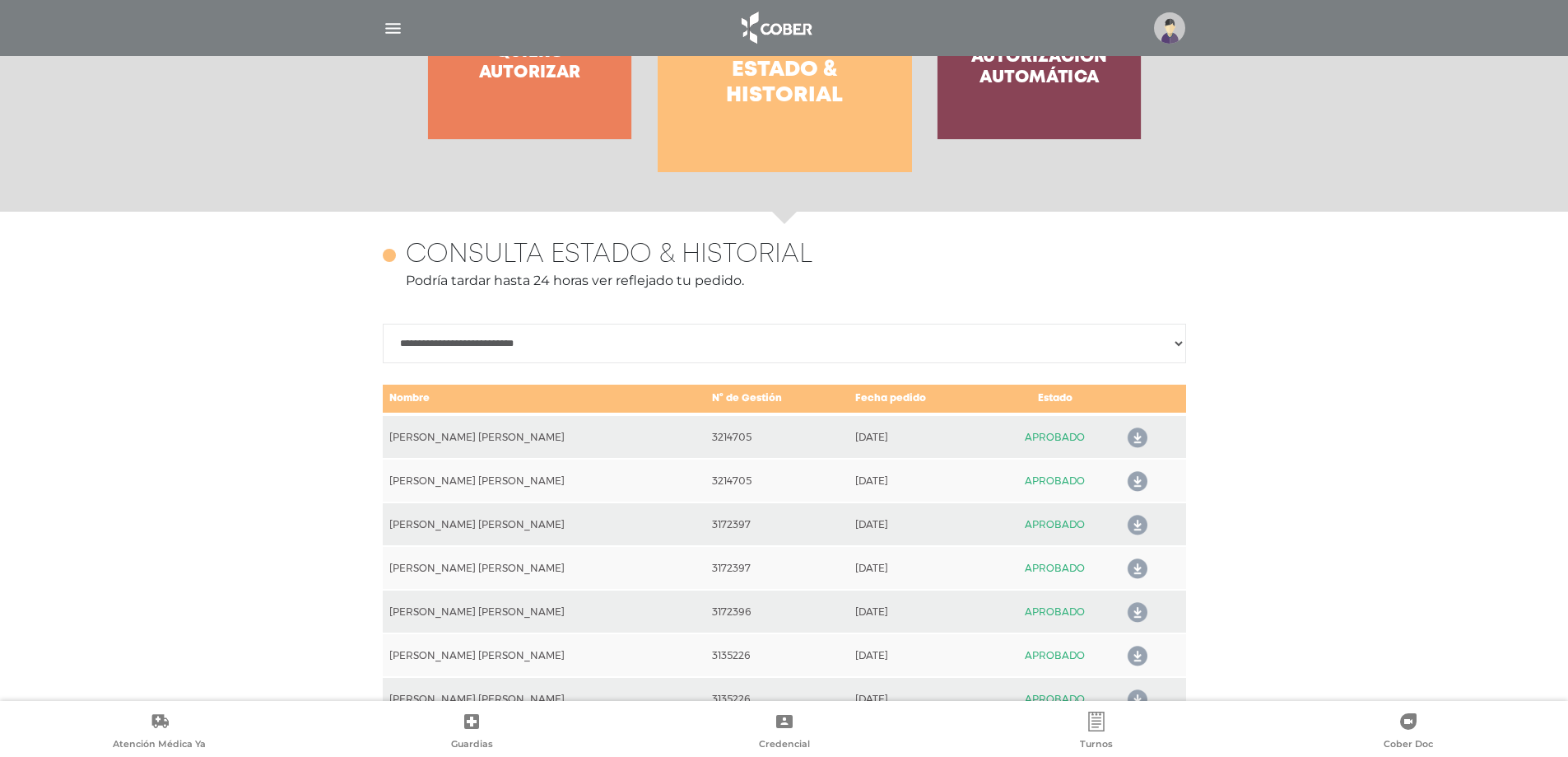
scroll to position [731, 0]
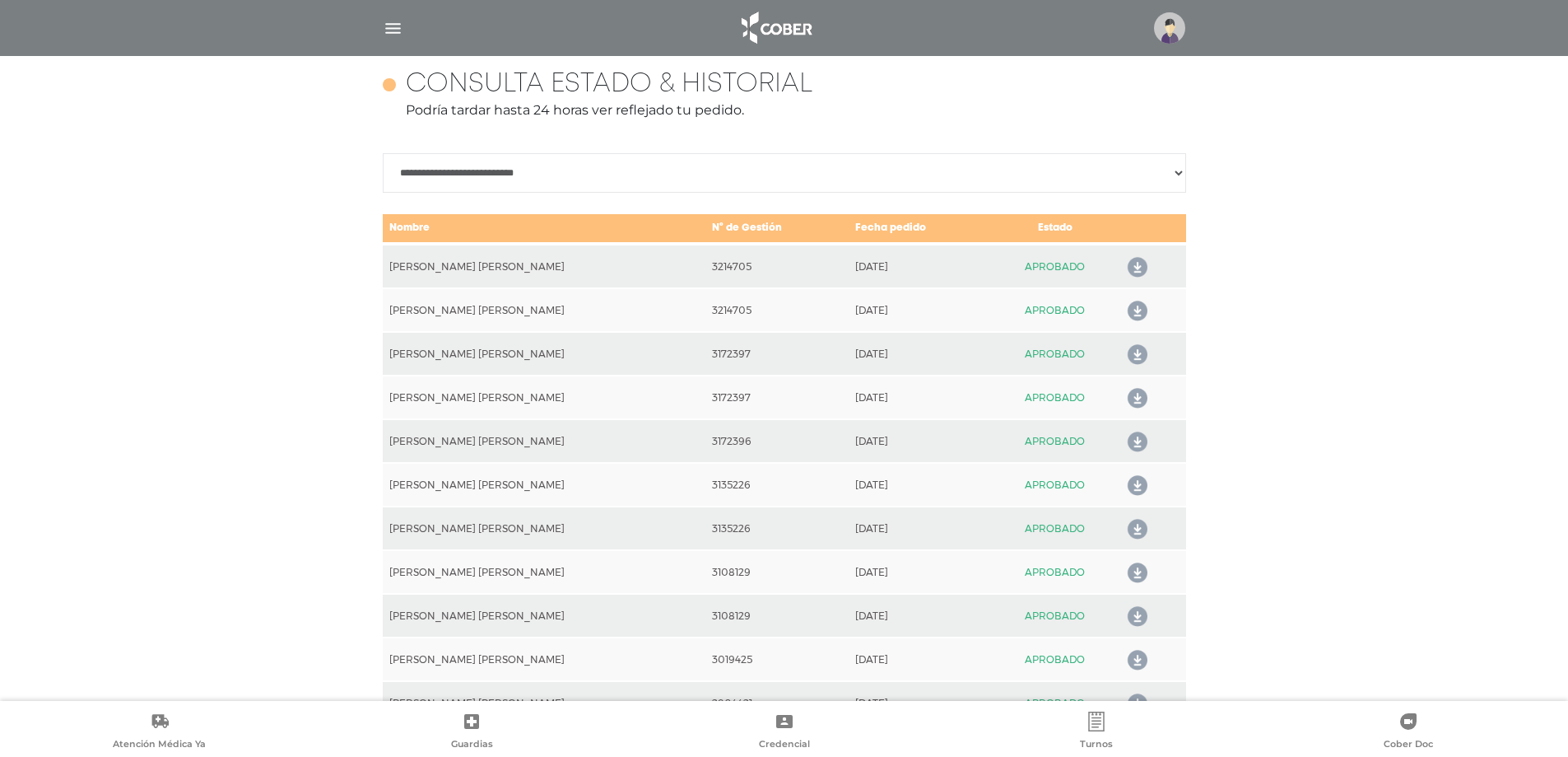
drag, startPoint x: 1580, startPoint y: 3, endPoint x: 1423, endPoint y: 209, distance: 259.0
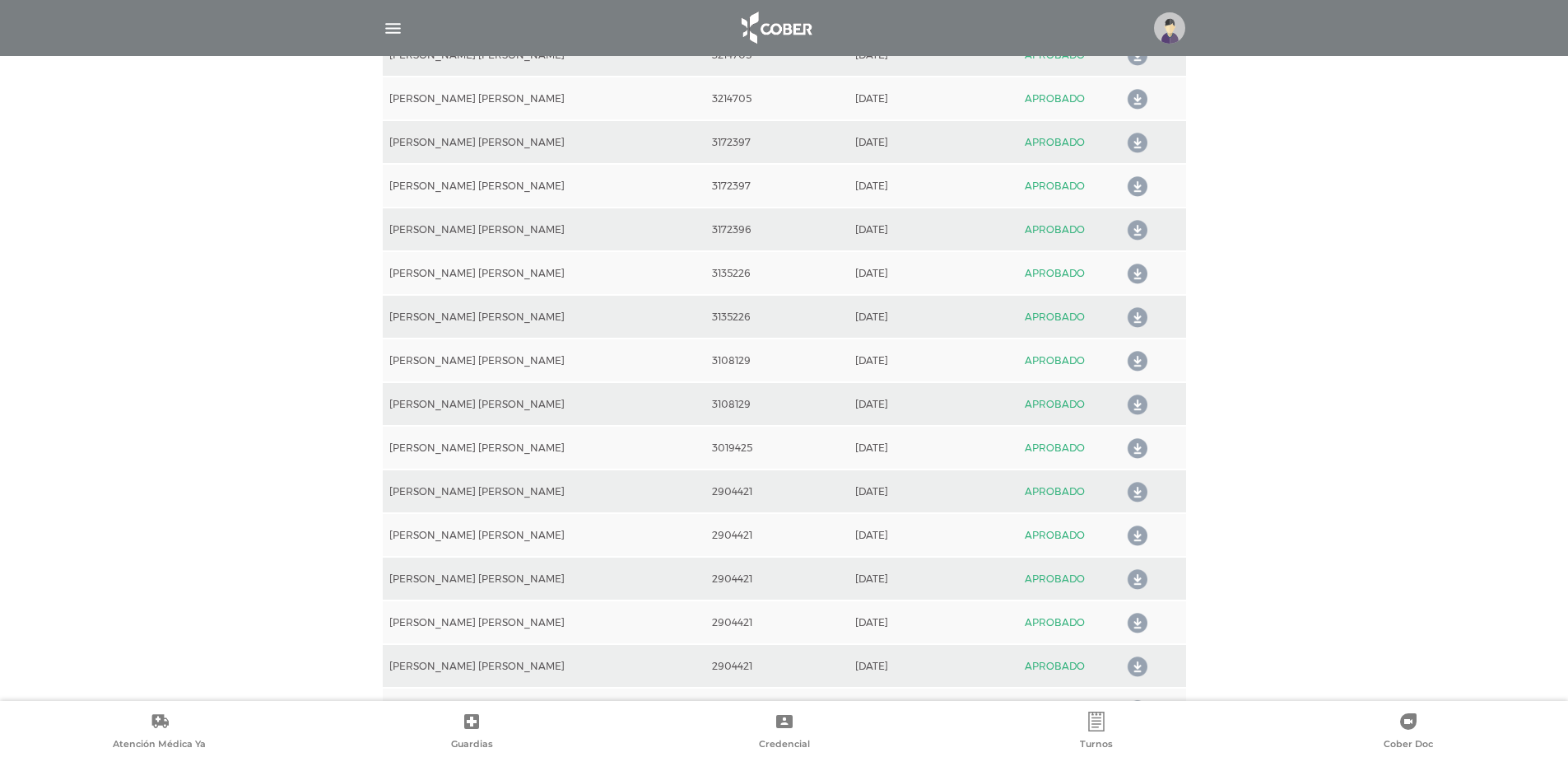
scroll to position [978, 0]
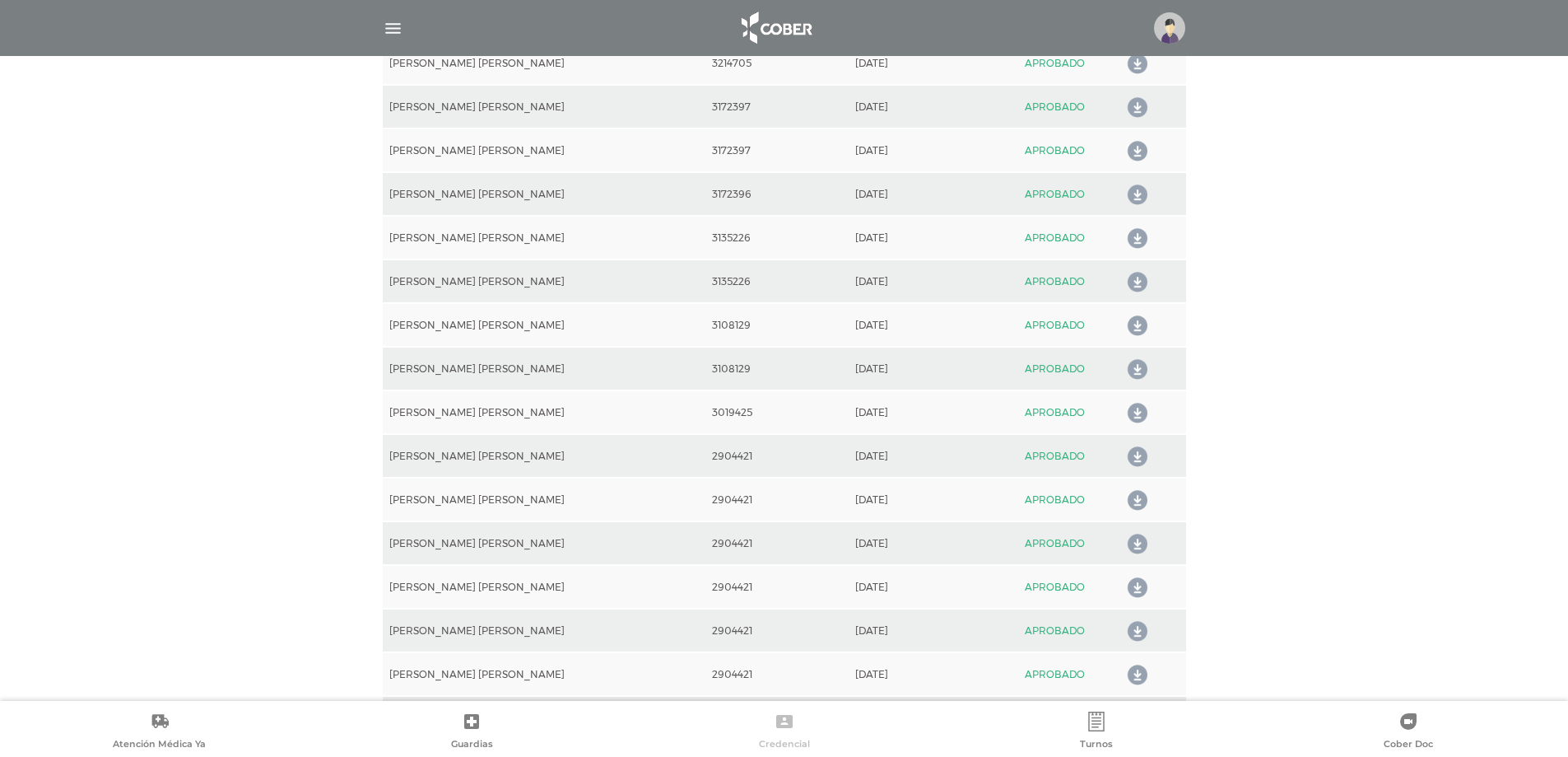
click at [787, 730] on icon at bounding box center [784, 721] width 20 height 20
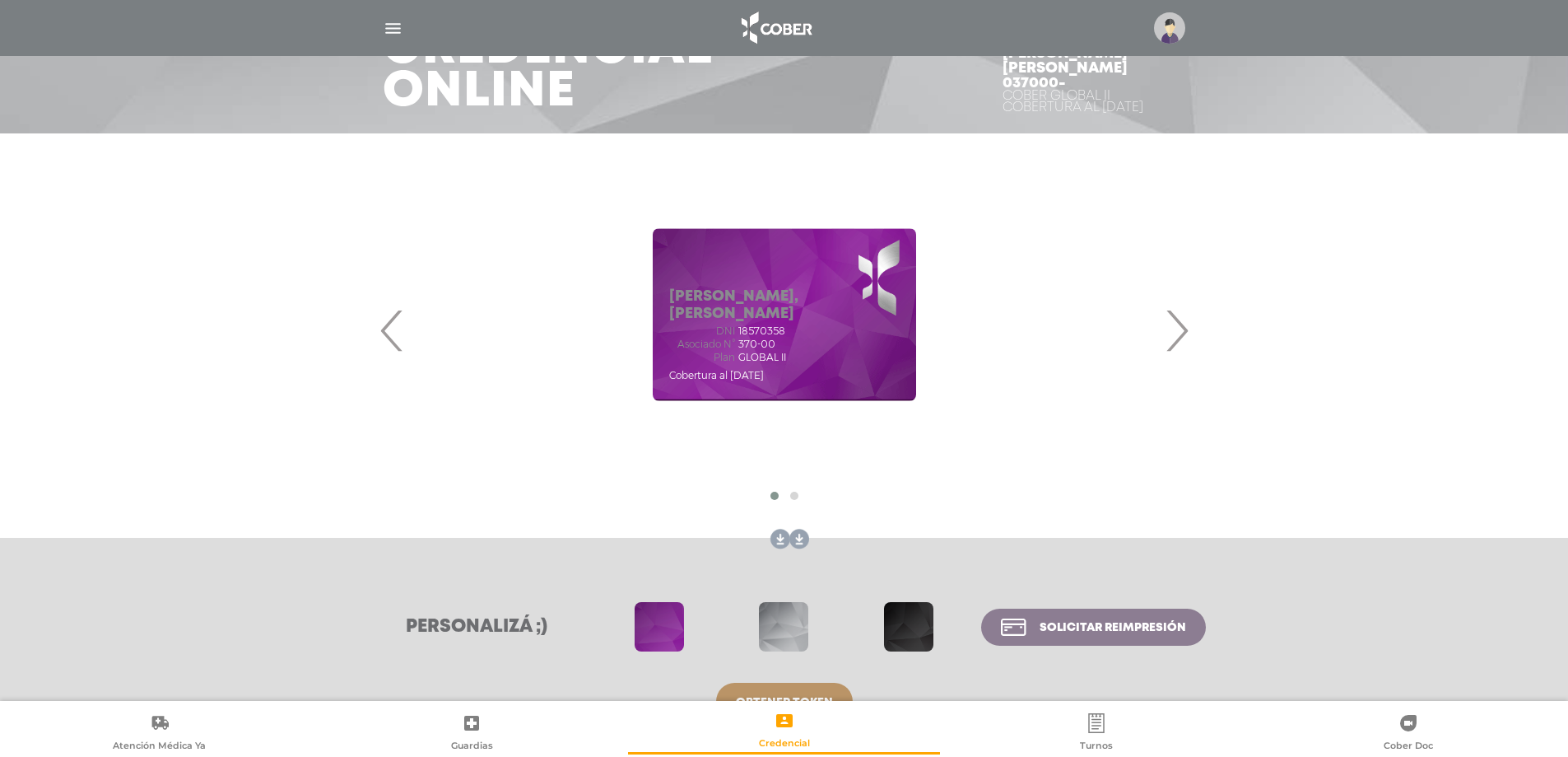
scroll to position [162, 0]
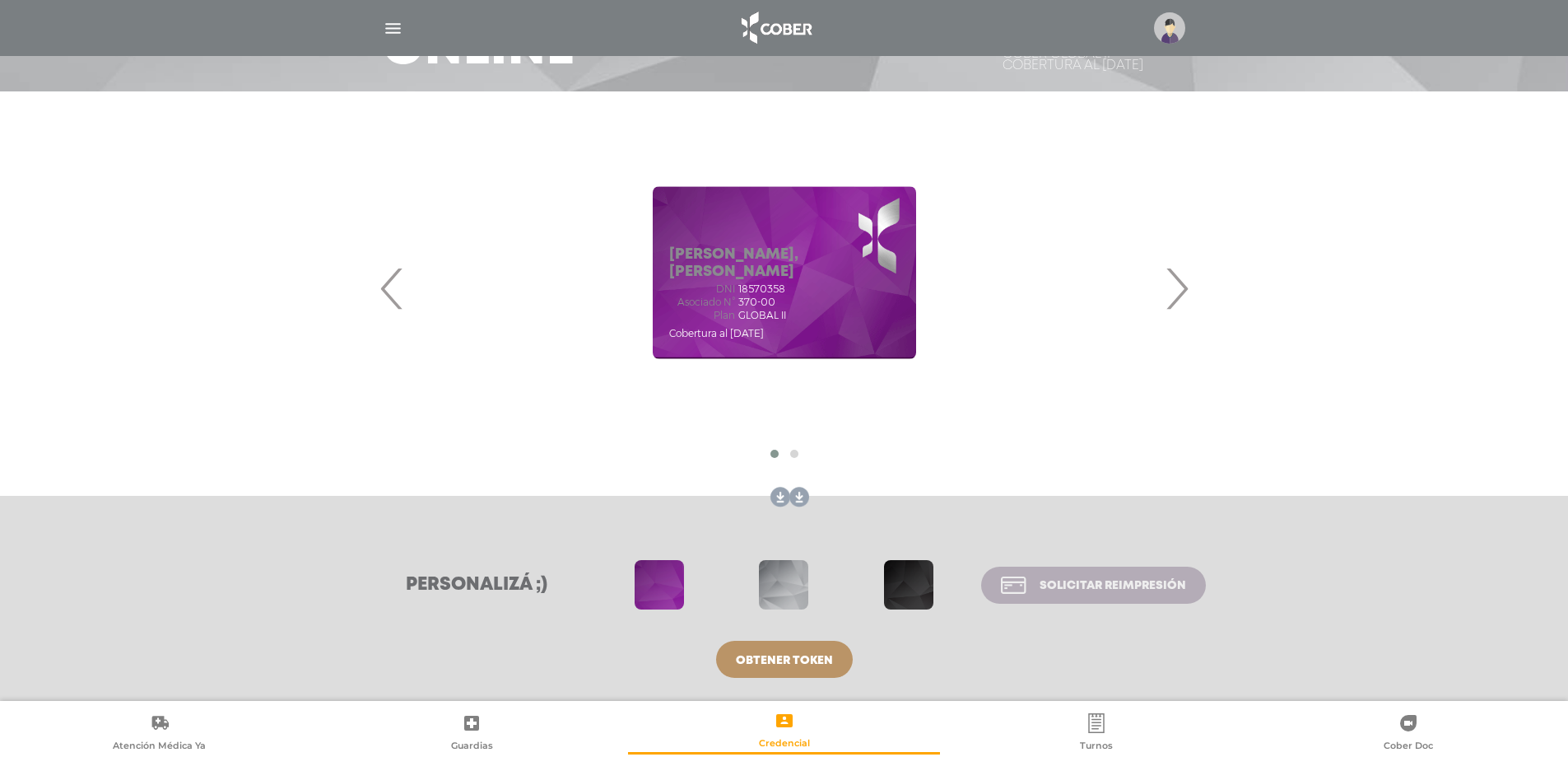
click at [1110, 575] on link "Solicitar reimpresión" at bounding box center [1094, 585] width 224 height 37
click at [784, 582] on span at bounding box center [783, 584] width 49 height 49
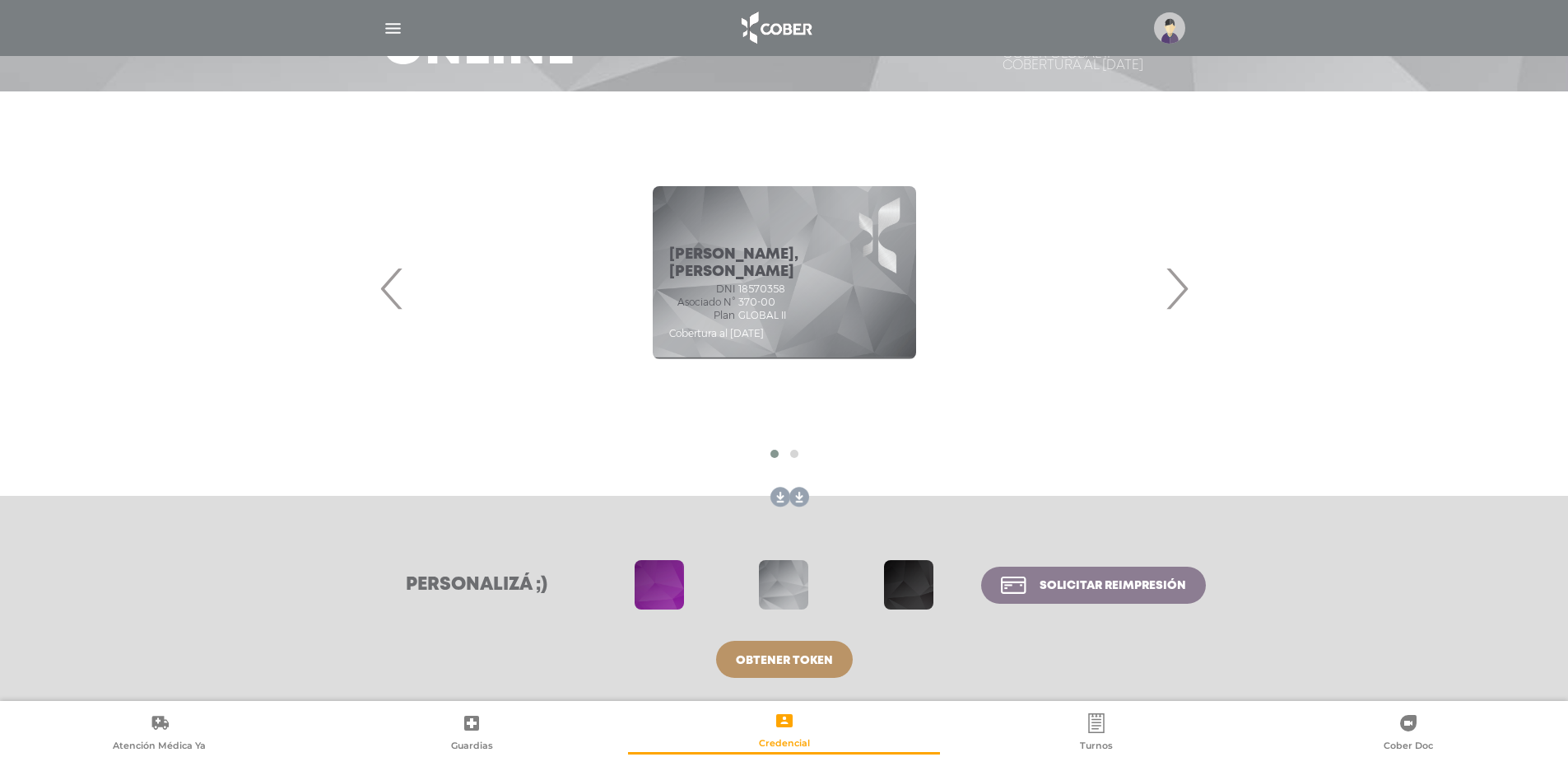
click at [915, 577] on span at bounding box center [908, 584] width 49 height 49
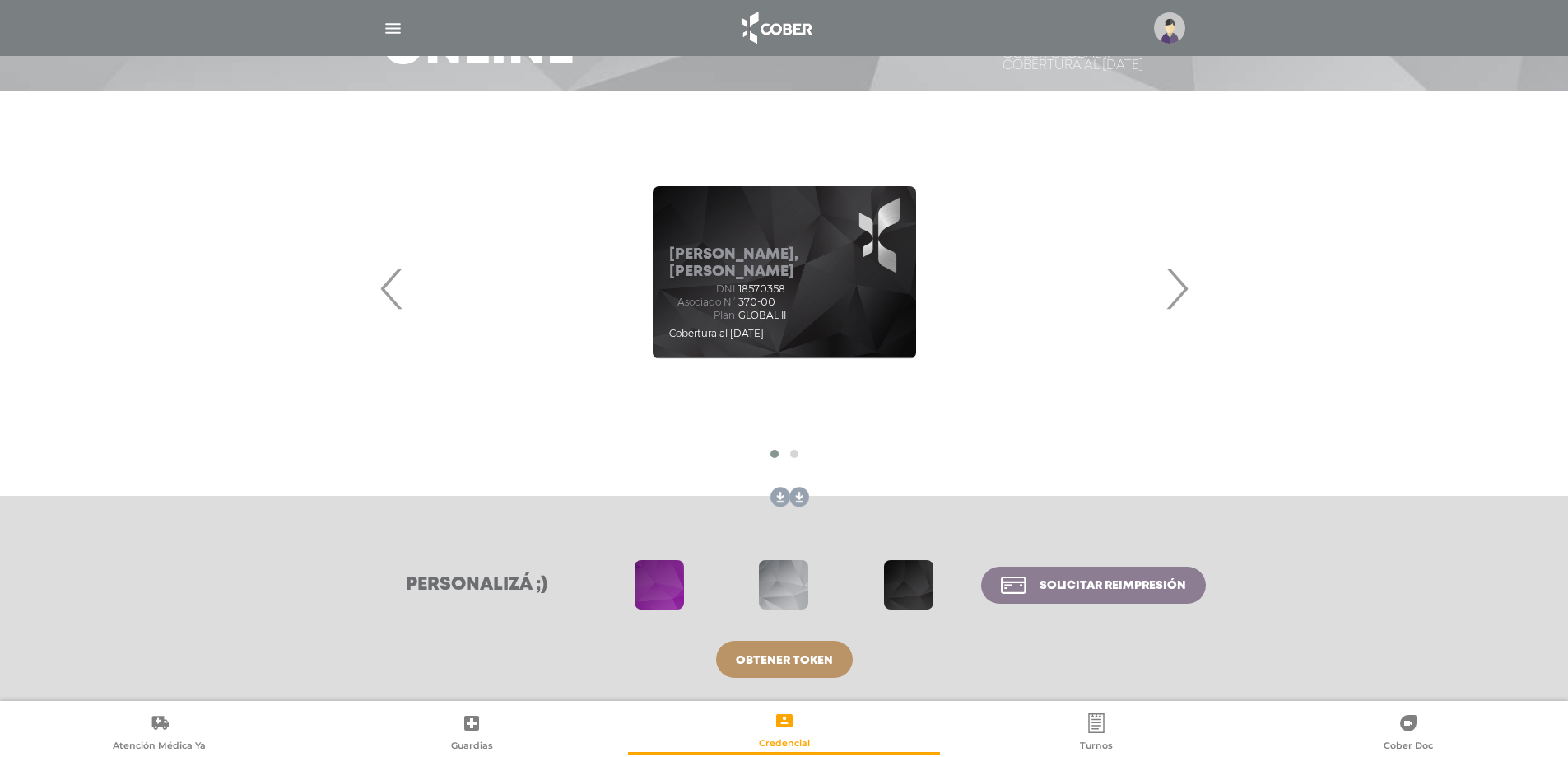
click at [787, 575] on span at bounding box center [783, 584] width 49 height 49
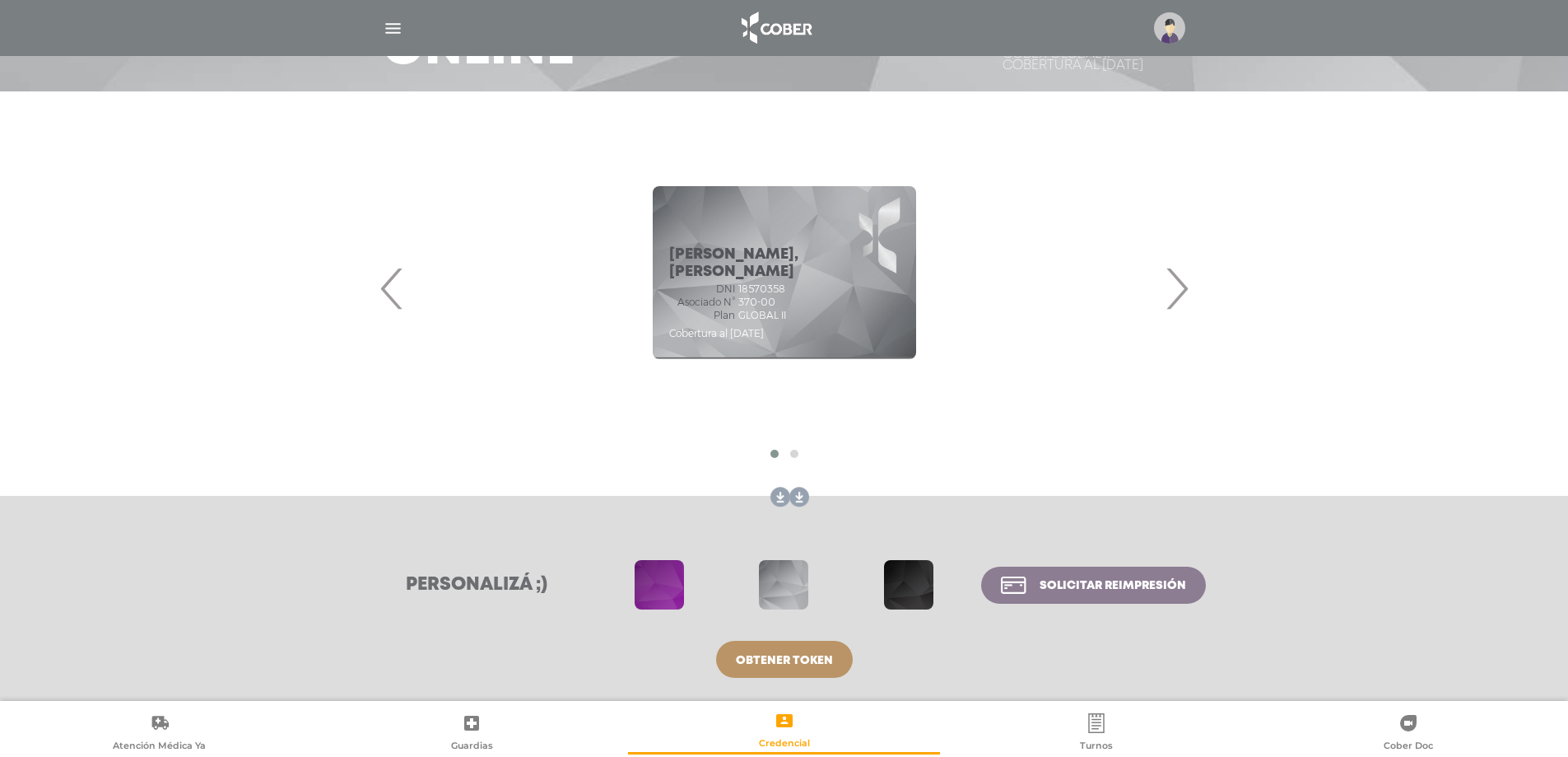
click at [644, 587] on span at bounding box center [659, 584] width 49 height 49
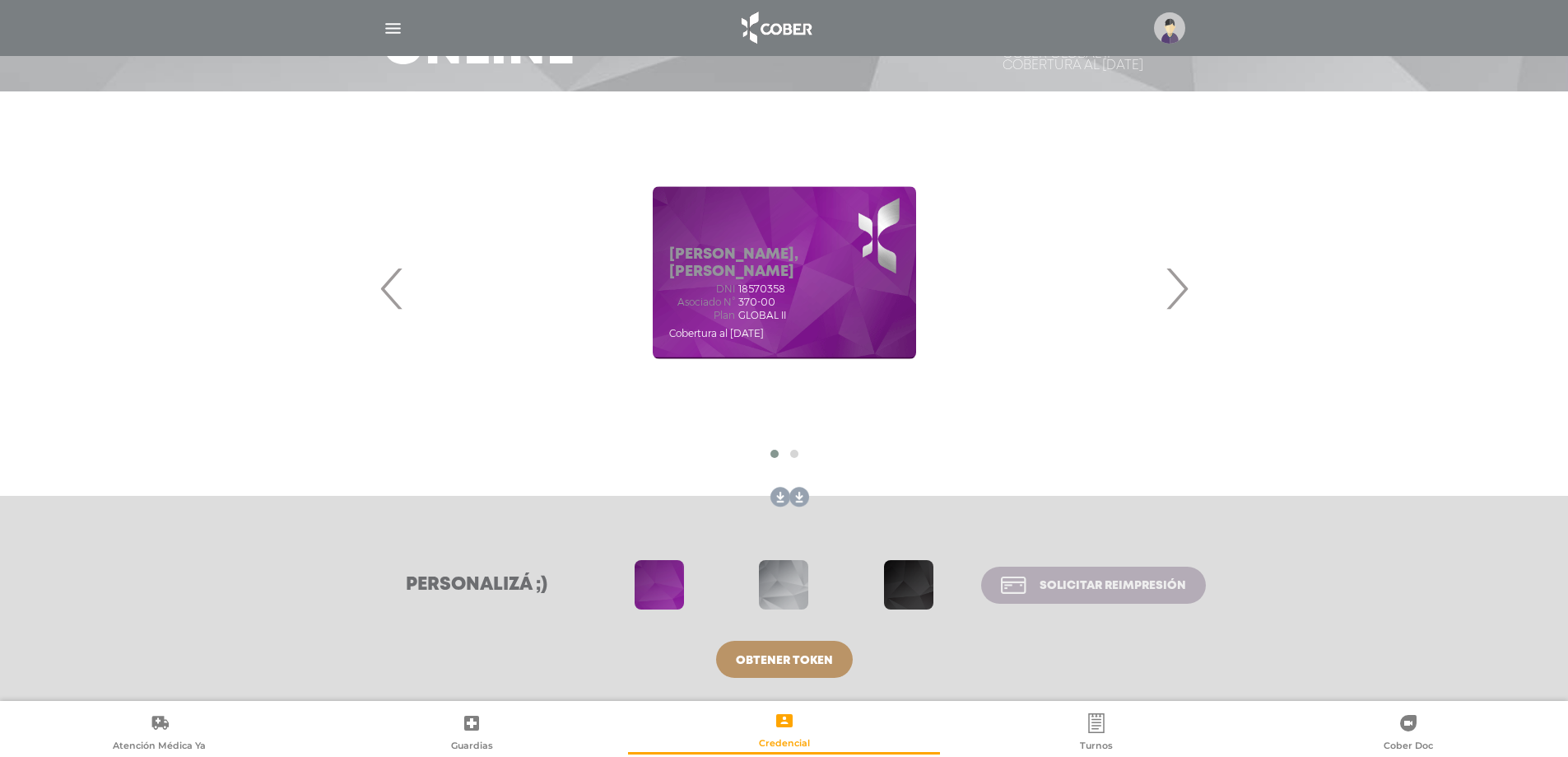
click at [1078, 580] on span "Solicitar reimpresión" at bounding box center [1112, 586] width 146 height 12
